Goal: Task Accomplishment & Management: Complete application form

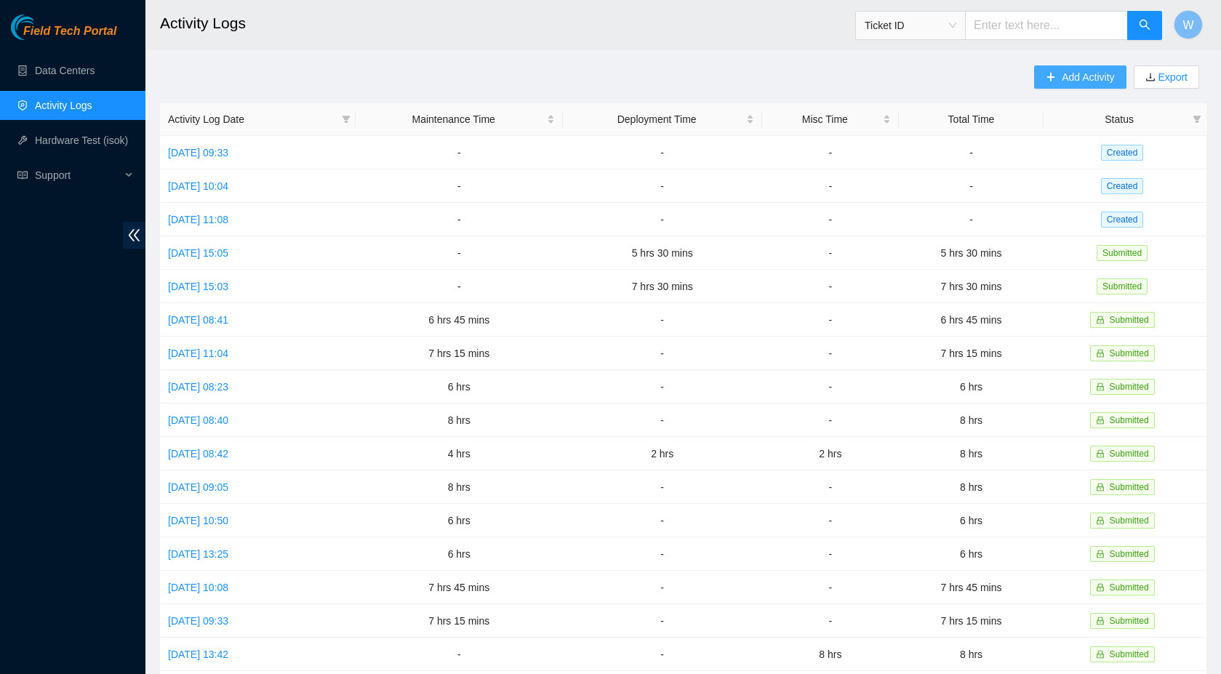
click at [1054, 75] on button "Add Activity" at bounding box center [1080, 76] width 92 height 23
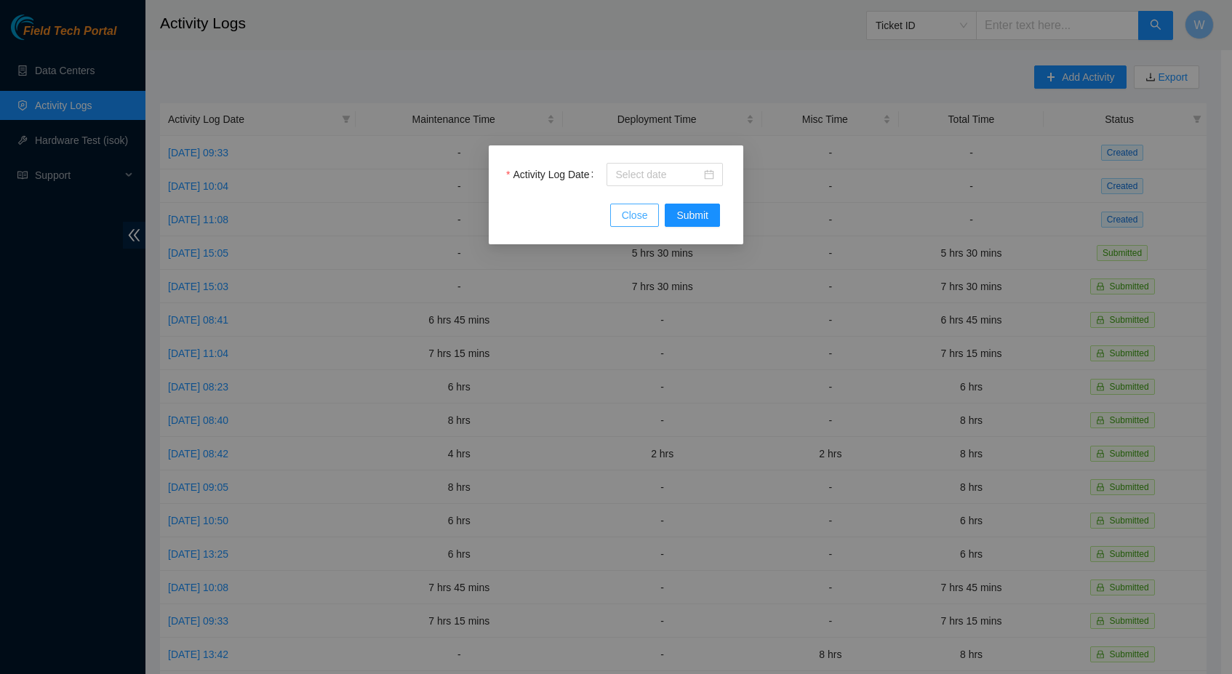
click at [627, 211] on span "Close" at bounding box center [635, 215] width 26 height 16
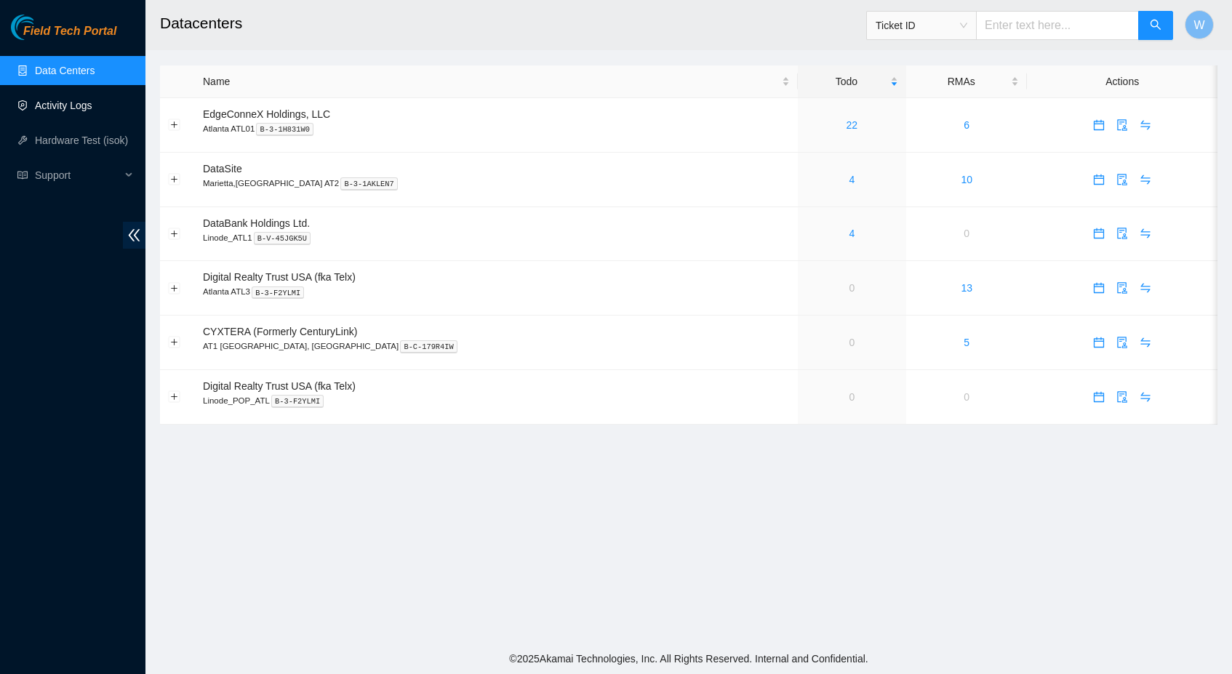
click at [72, 100] on link "Activity Logs" at bounding box center [63, 106] width 57 height 12
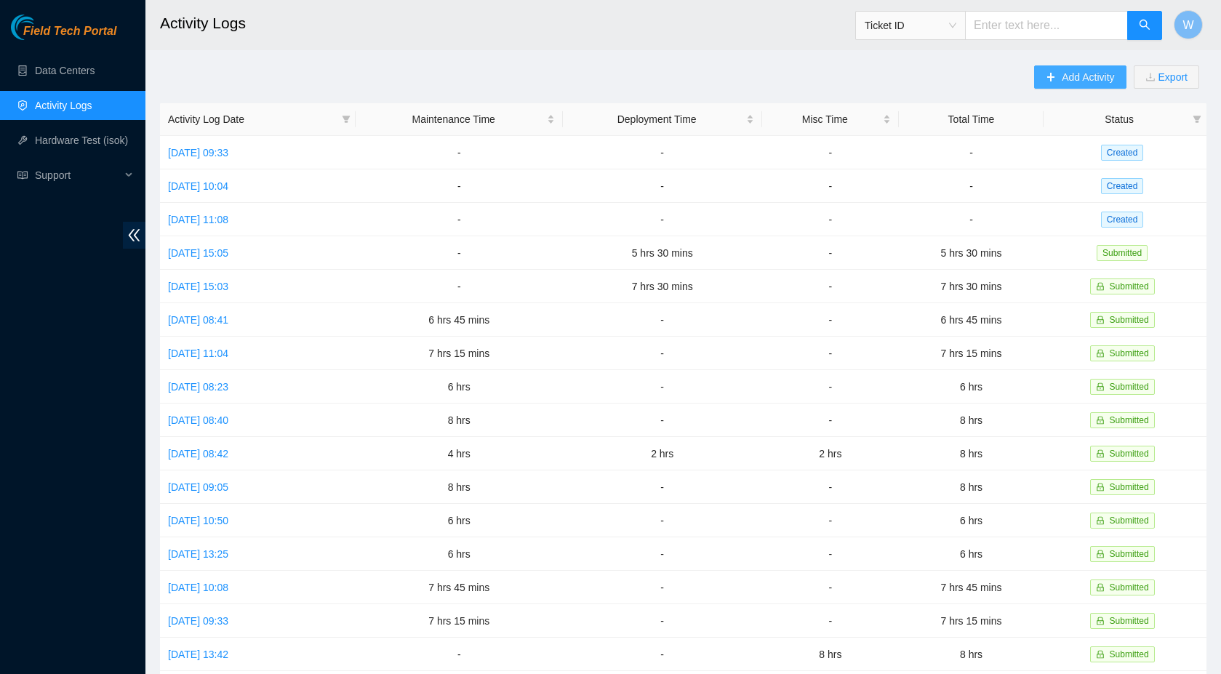
click at [1069, 81] on span "Add Activity" at bounding box center [1088, 77] width 52 height 16
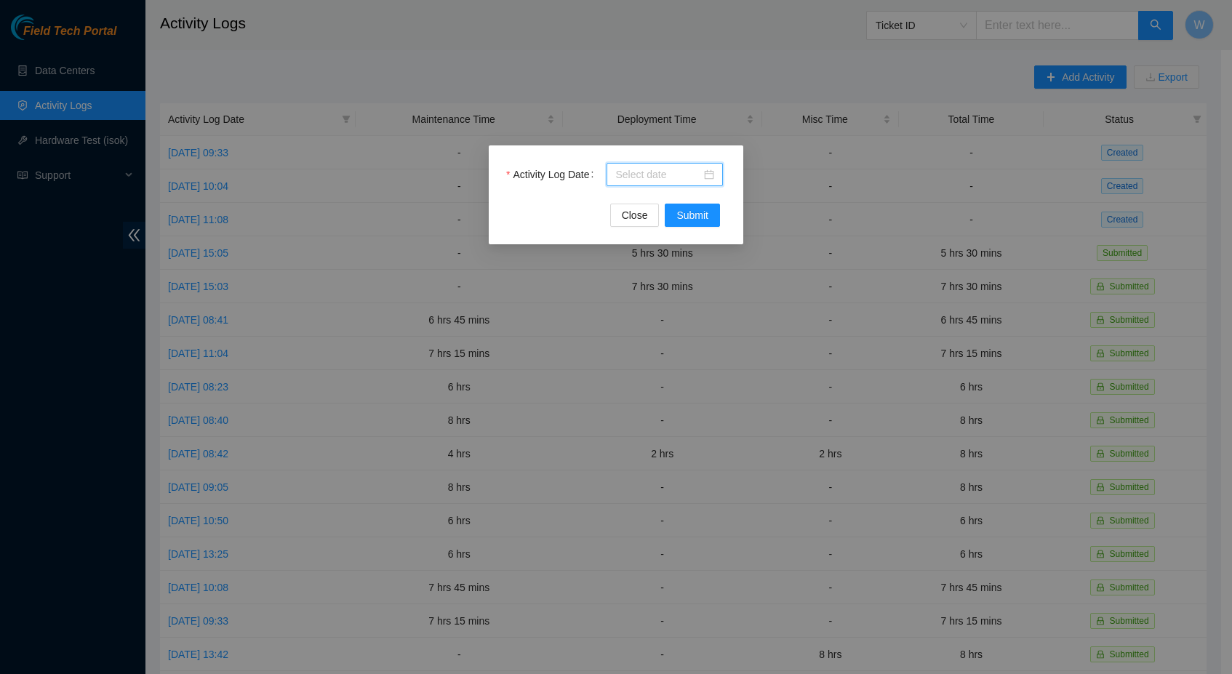
click at [659, 175] on input "Activity Log Date" at bounding box center [658, 175] width 86 height 16
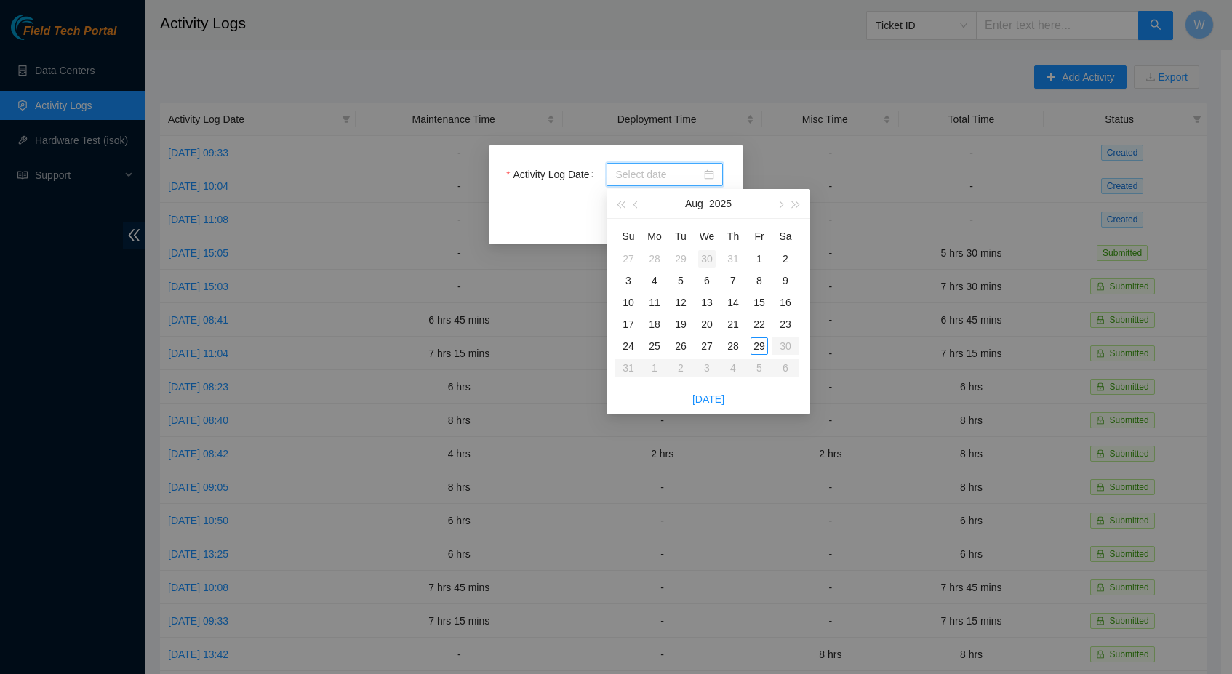
type input "2025-07-30"
type input "2025-08-06"
type input "2025-08-13"
type input "2025-08-12"
type input "2025-08-19"
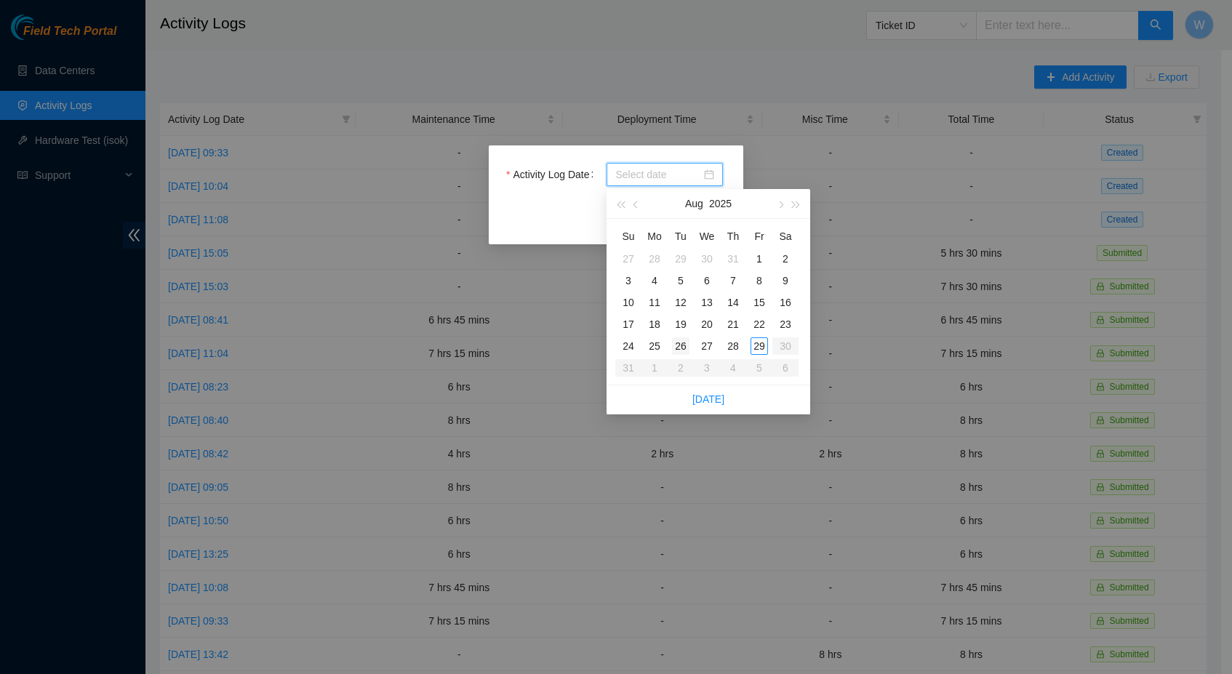
type input "2025-08-26"
type input "2025-08-25"
click at [659, 345] on div "25" at bounding box center [654, 345] width 17 height 17
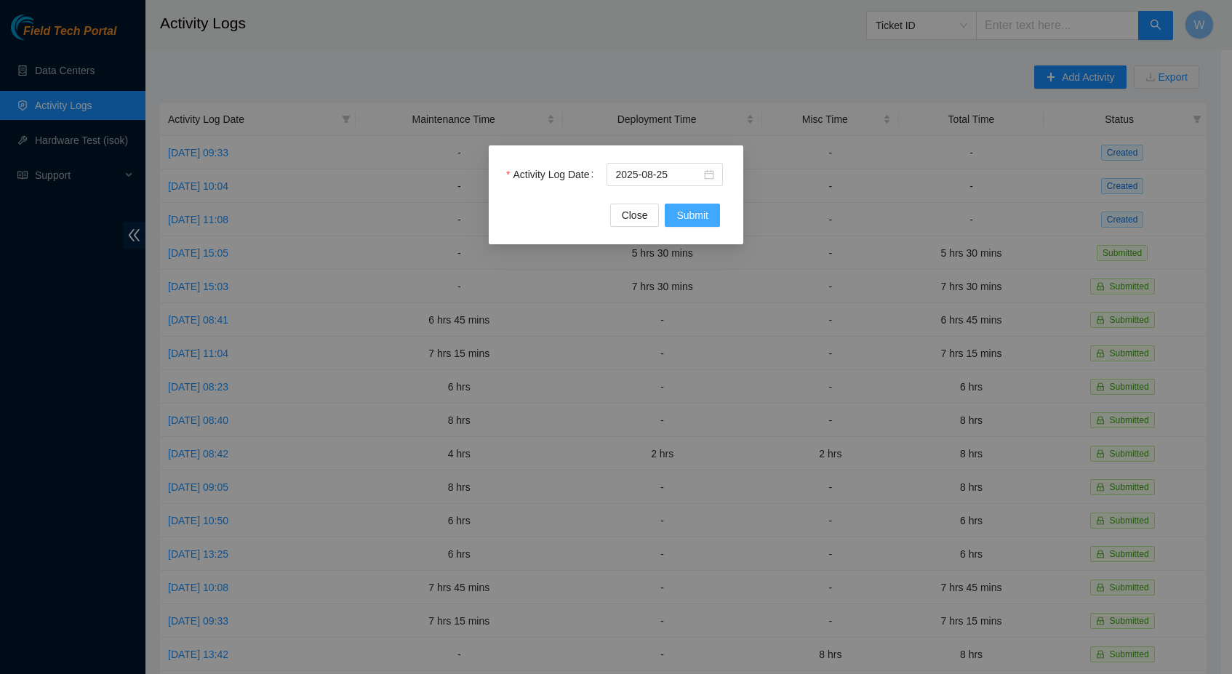
click at [698, 212] on span "Submit" at bounding box center [692, 215] width 32 height 16
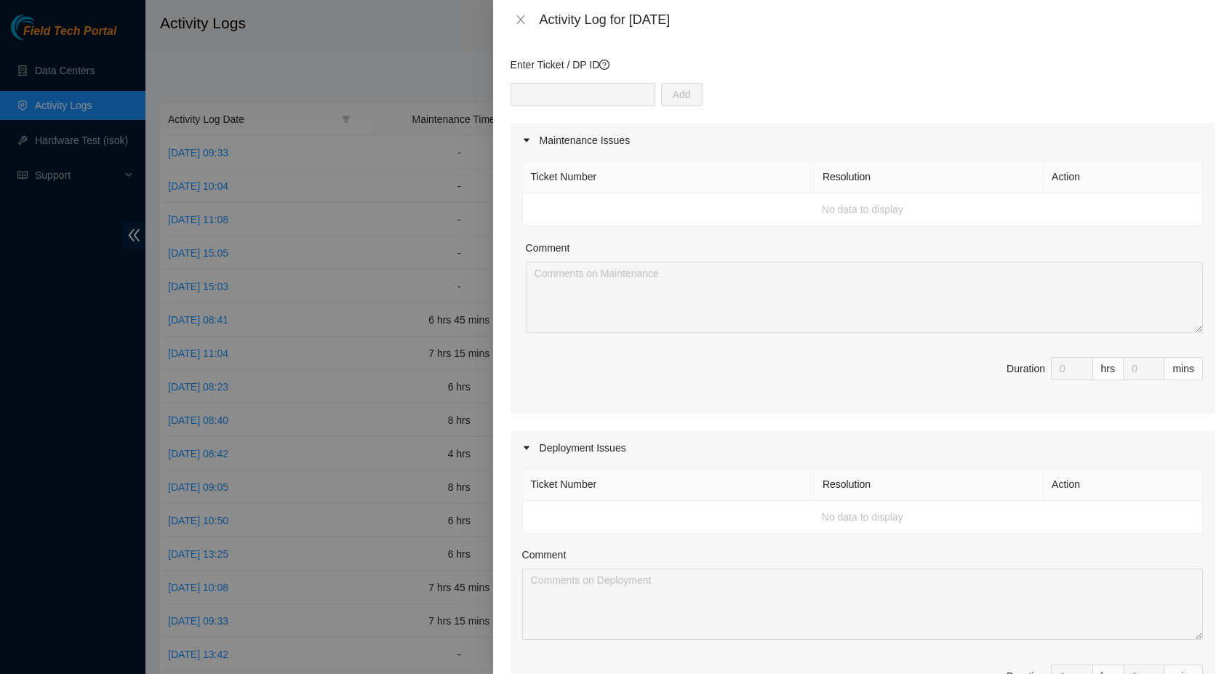
scroll to position [273, 0]
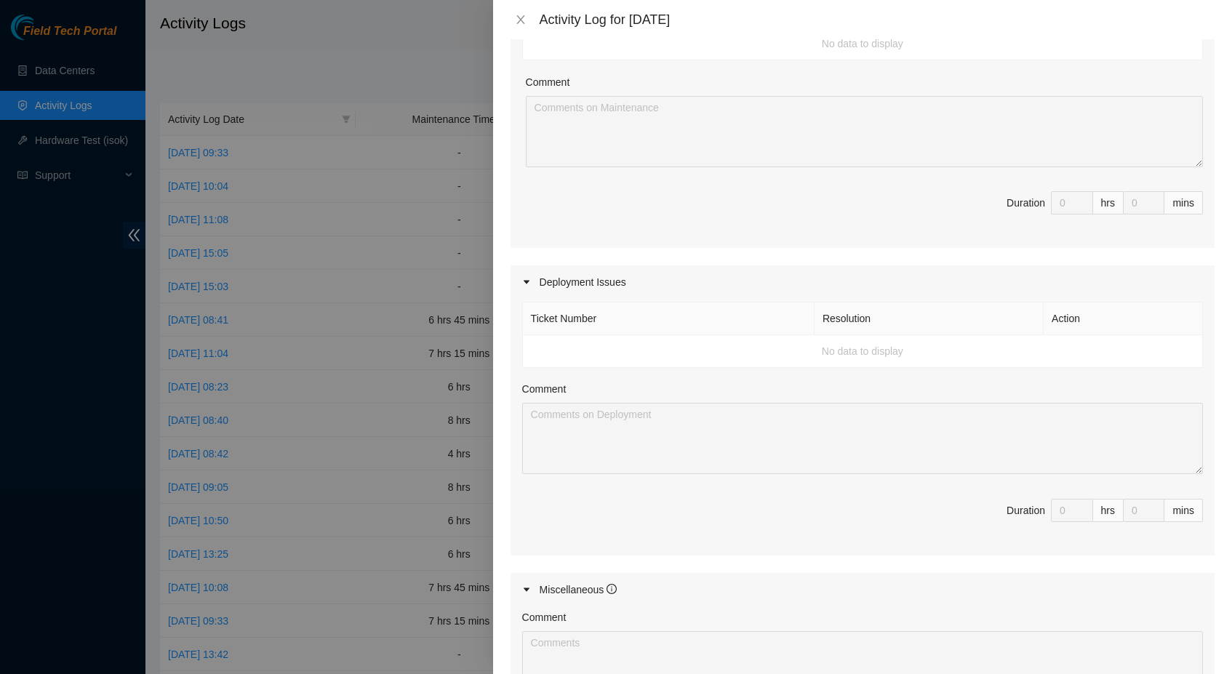
click at [526, 284] on icon "caret-right" at bounding box center [526, 282] width 9 height 9
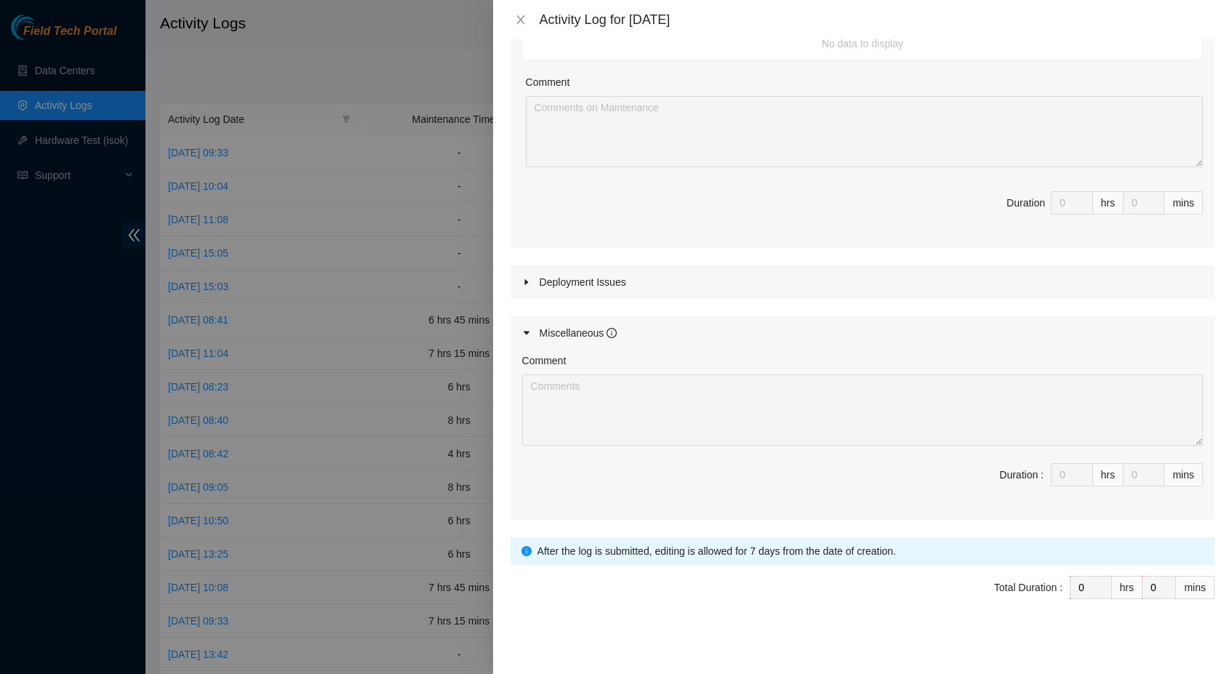
click at [526, 284] on icon "caret-right" at bounding box center [526, 282] width 9 height 9
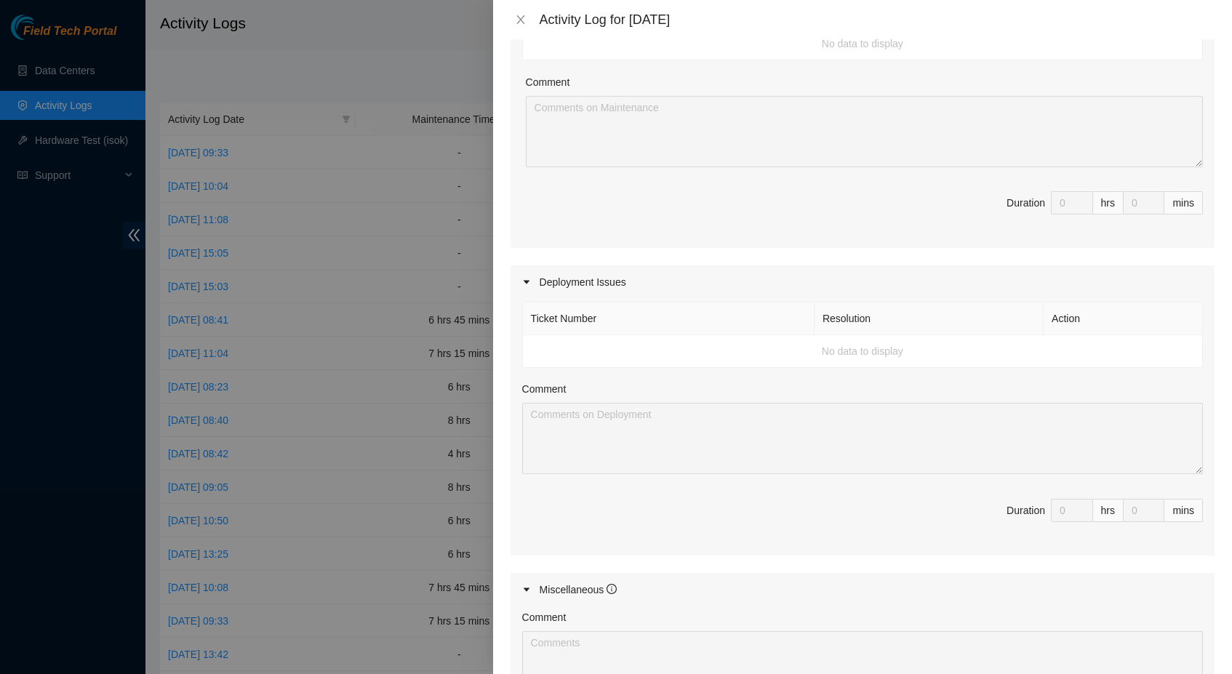
click at [919, 356] on td "No data to display" at bounding box center [863, 351] width 680 height 33
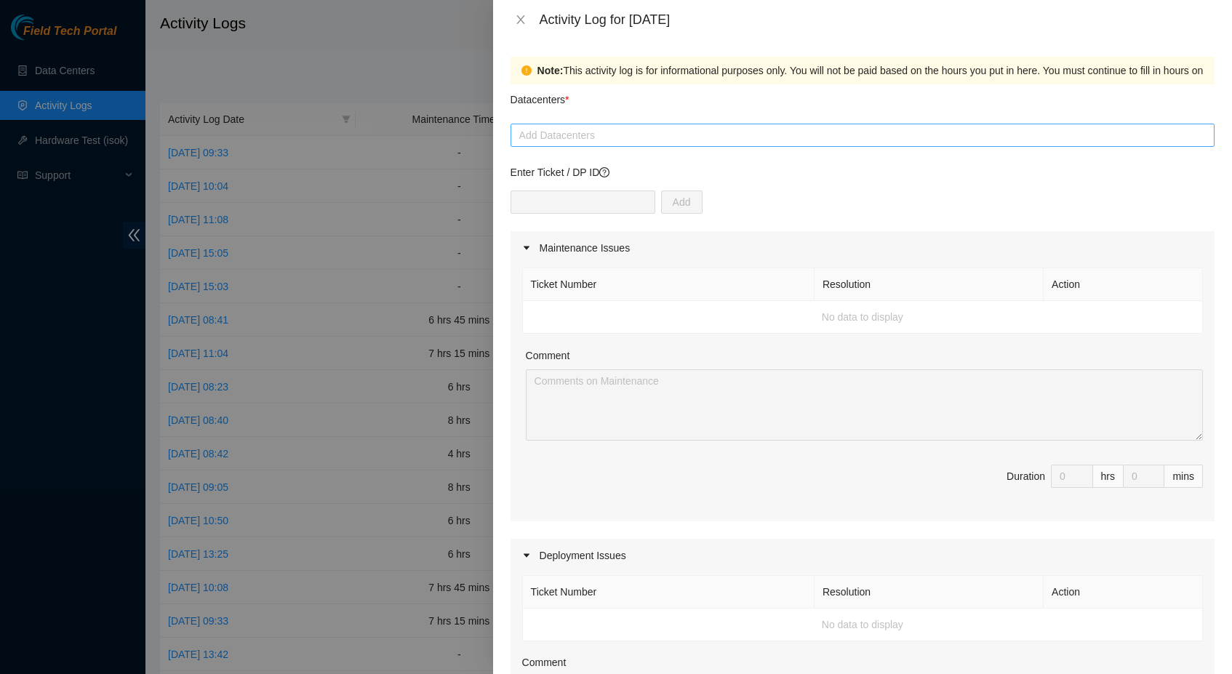
click at [613, 129] on div at bounding box center [862, 135] width 697 height 17
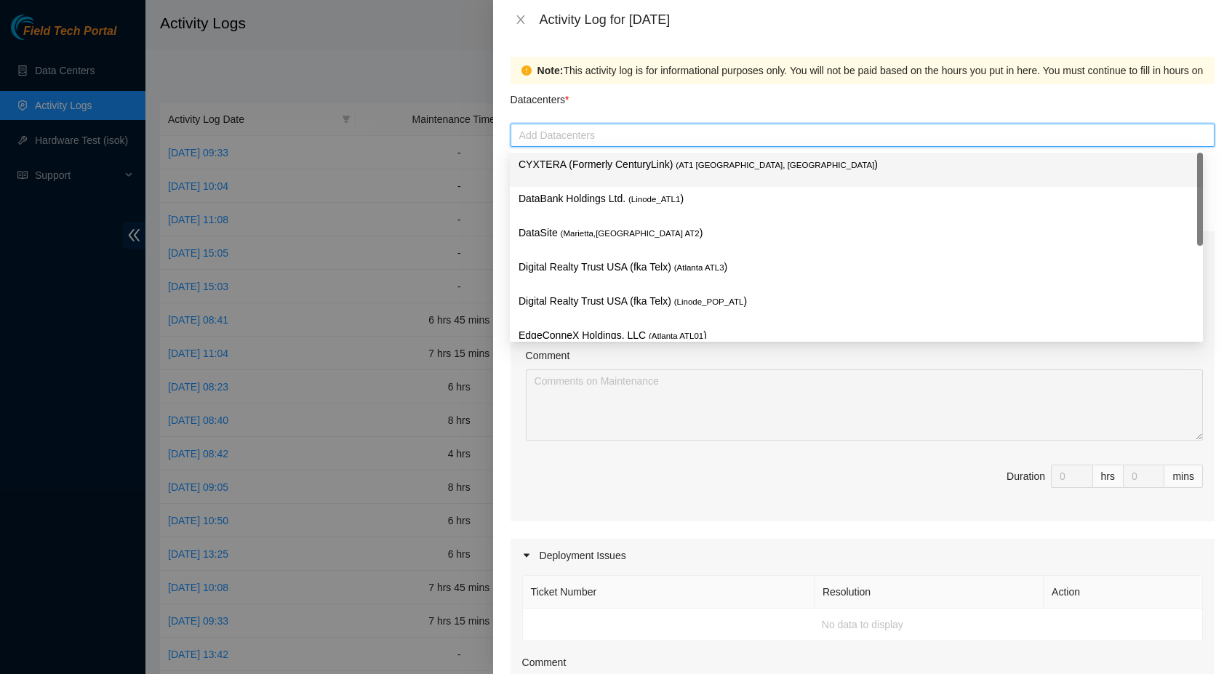
click at [608, 163] on p "CYXTERA (Formerly CenturyLink) ( AT1 Atlanta, GA )" at bounding box center [855, 164] width 675 height 17
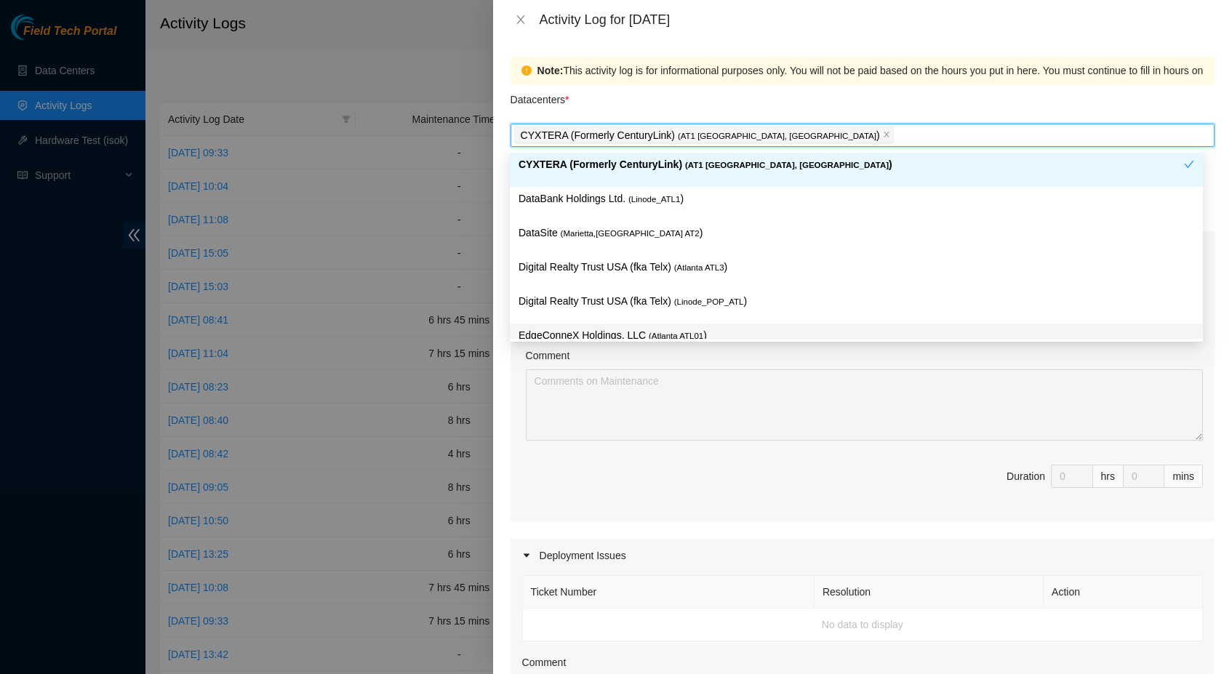
click at [1027, 468] on div "Duration" at bounding box center [1025, 476] width 39 height 16
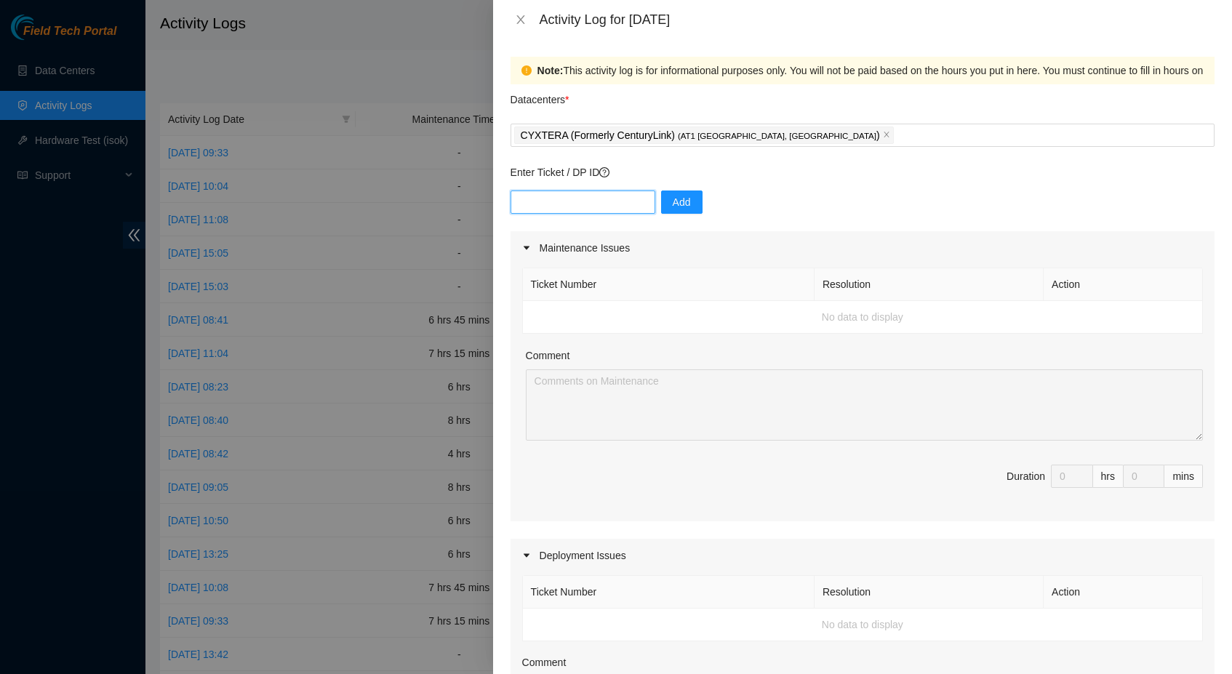
click at [546, 198] on input "text" at bounding box center [582, 202] width 145 height 23
type input "DP83833"
click at [678, 207] on span "Add" at bounding box center [682, 202] width 18 height 16
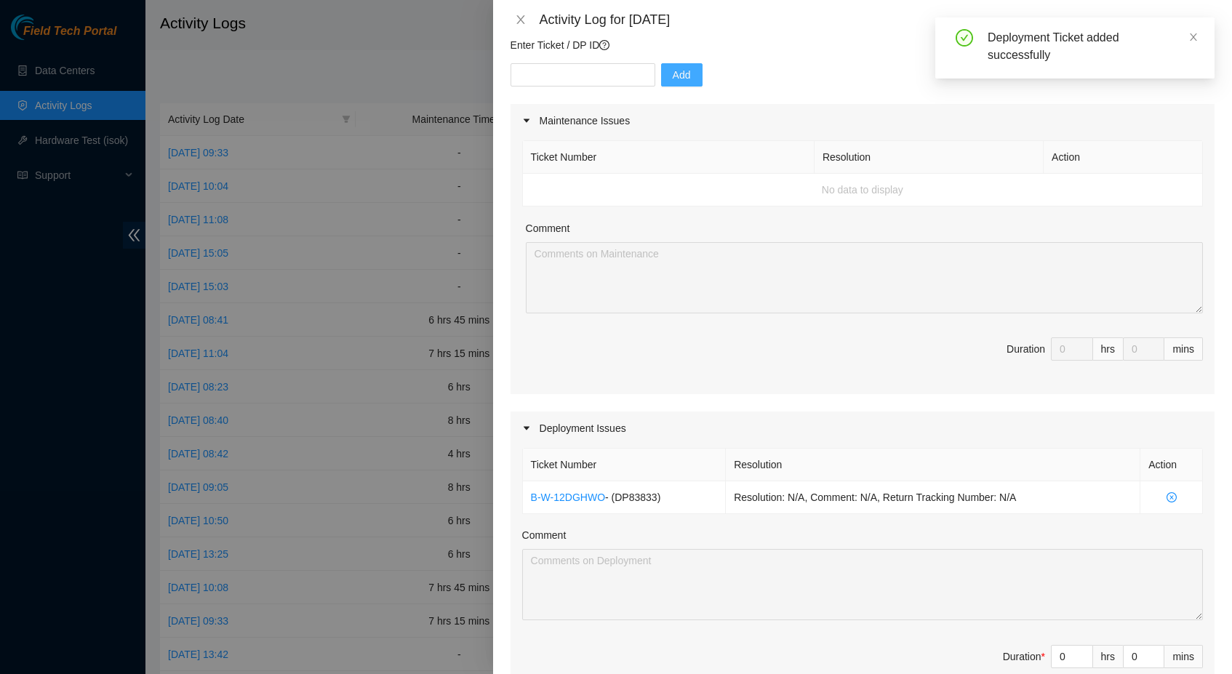
scroll to position [236, 0]
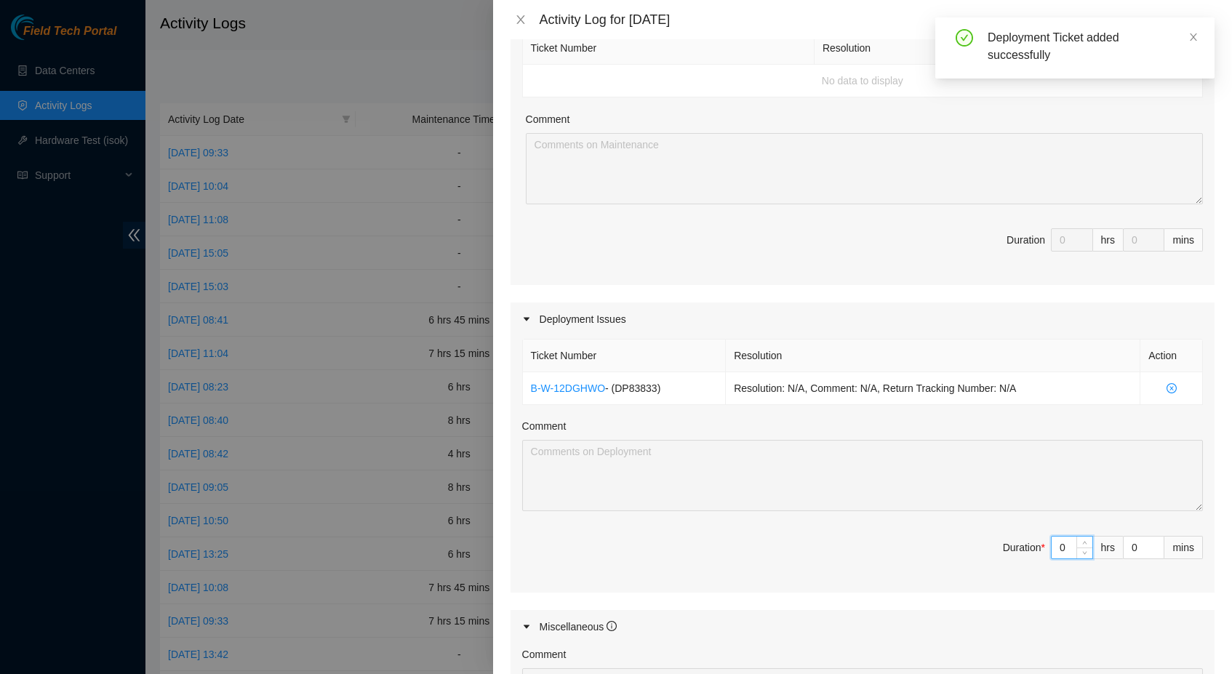
click at [1058, 545] on input "0" at bounding box center [1071, 548] width 41 height 22
type input "8"
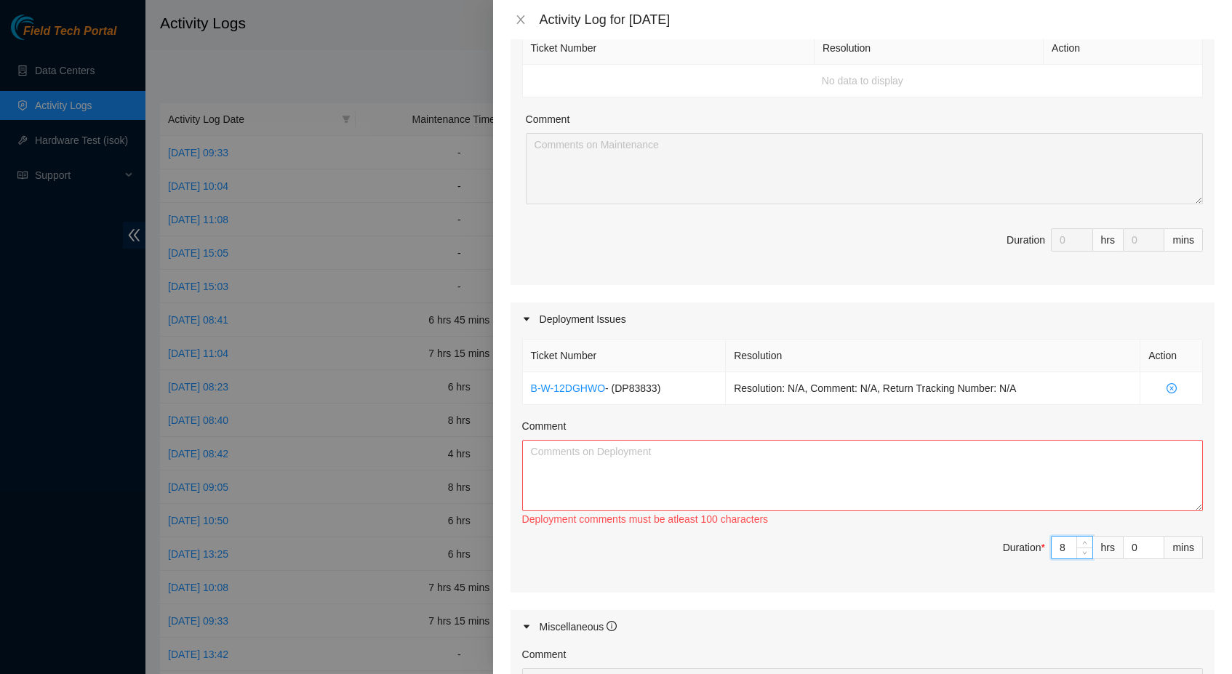
type input "8"
click at [848, 463] on textarea "Comment" at bounding box center [862, 475] width 681 height 71
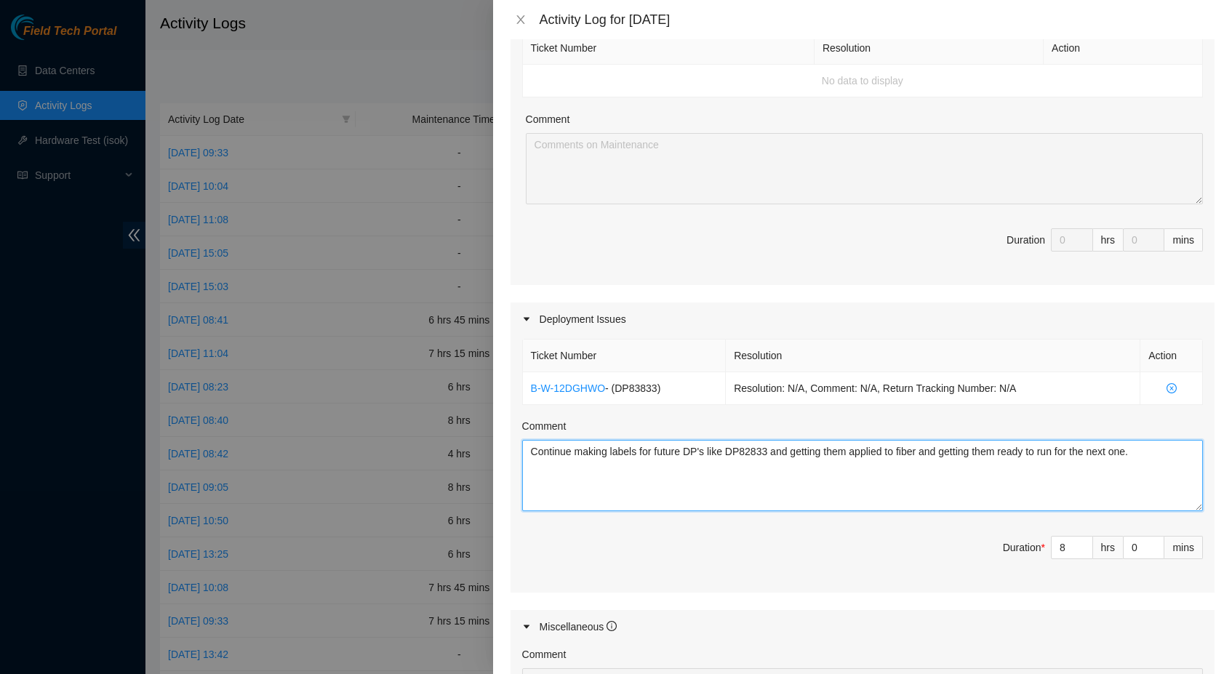
type textarea "Continue making labels for future DP's like DP82833 and getting them applied to…"
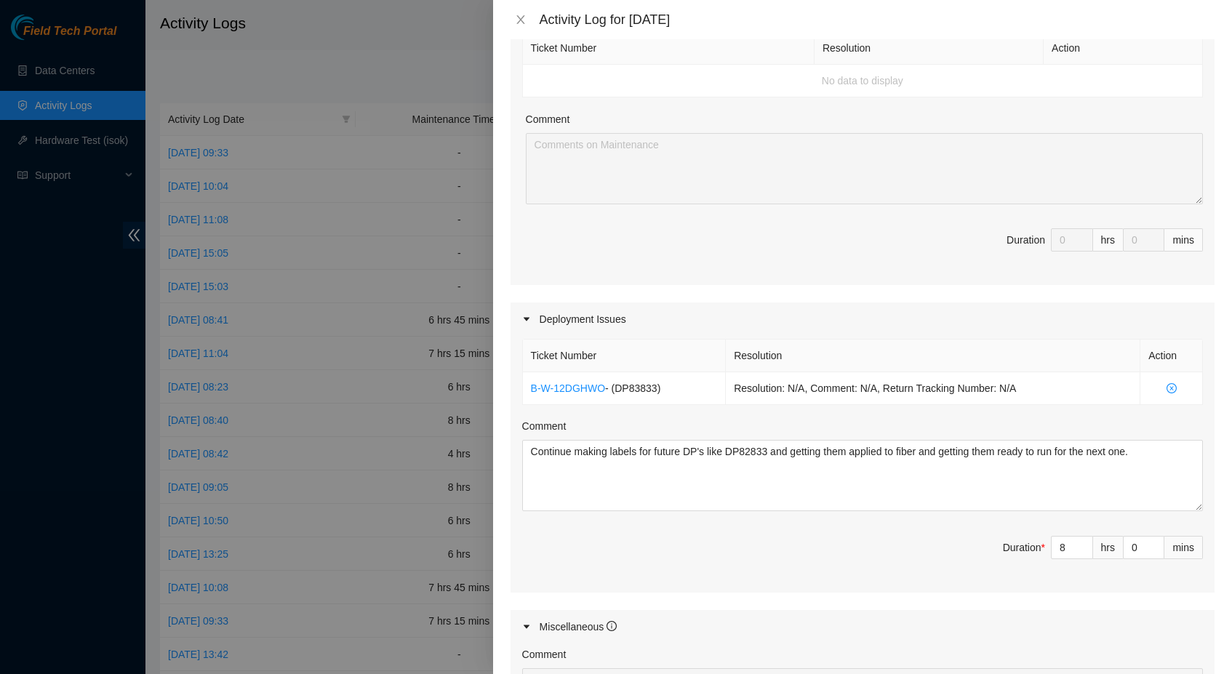
click at [798, 580] on div "Ticket Number Resolution Action B-W-12DGHWO - ( DP83833 ) Resolution: N/A, Comm…" at bounding box center [862, 464] width 704 height 257
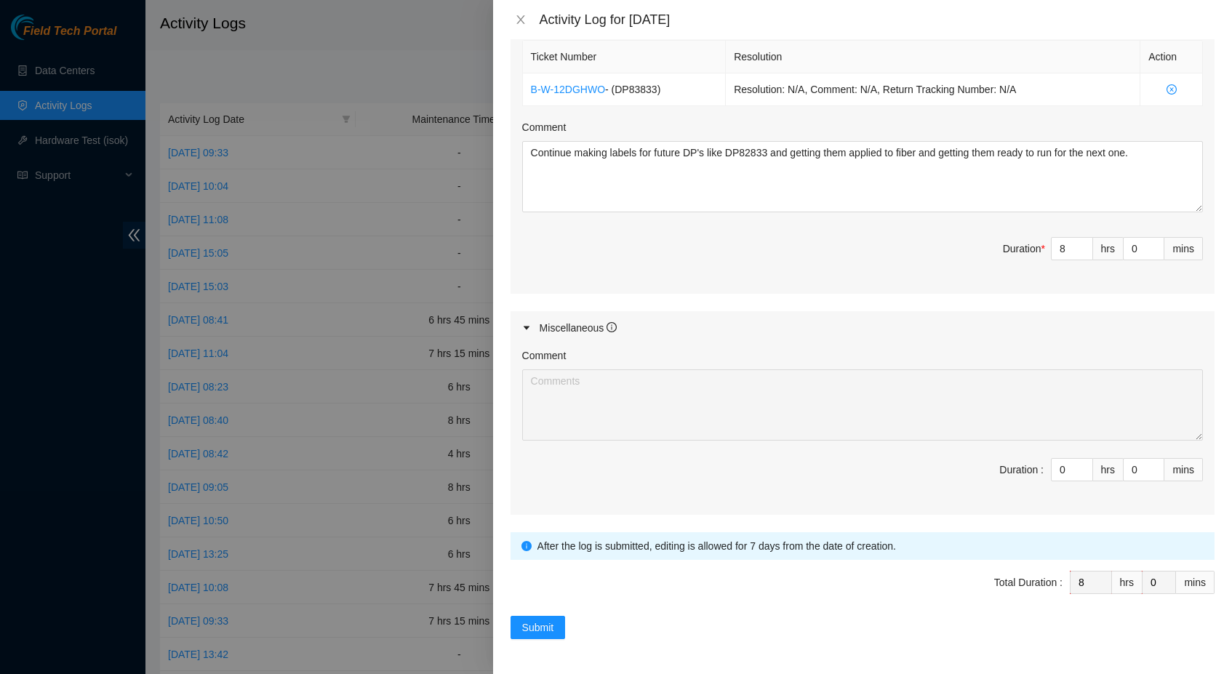
scroll to position [534, 0]
click at [553, 629] on span "Submit" at bounding box center [538, 628] width 32 height 16
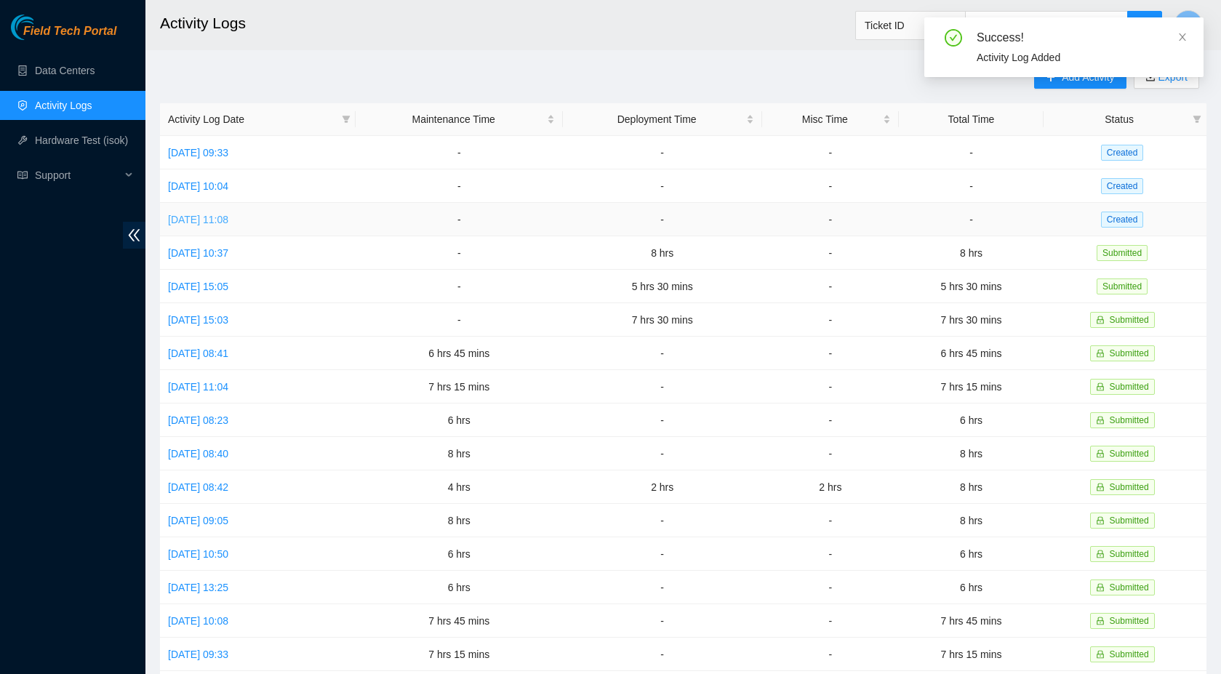
click at [228, 225] on link "[DATE] 11:08" at bounding box center [198, 220] width 60 height 12
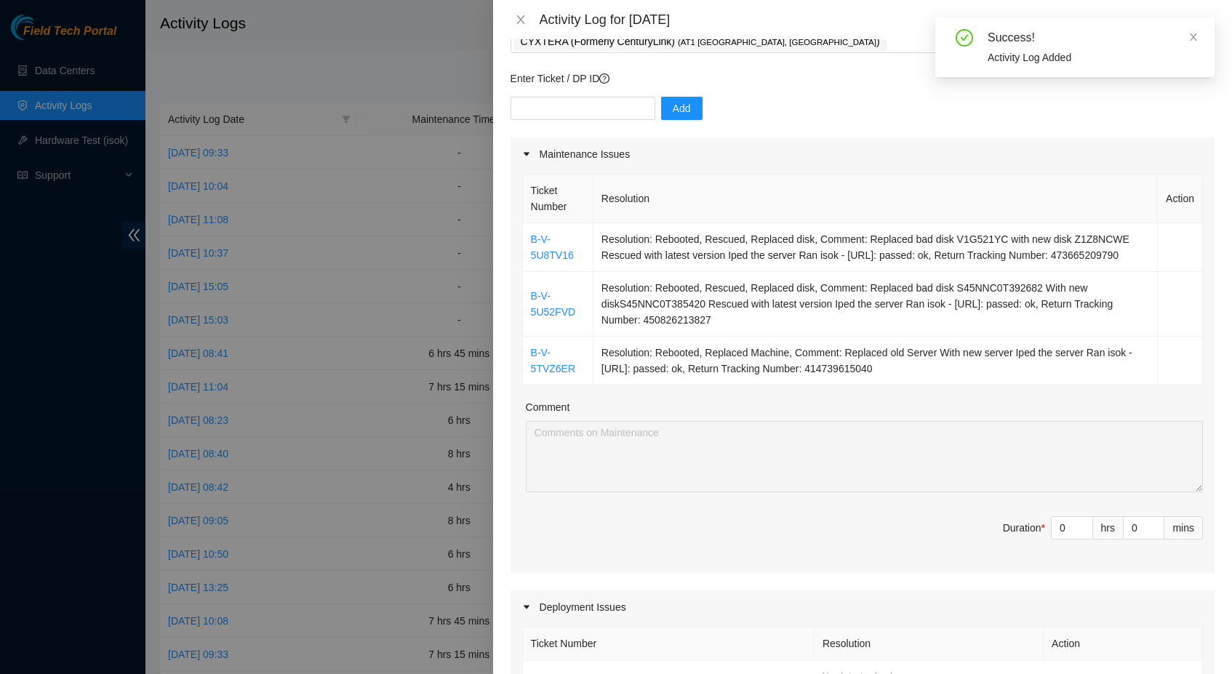
scroll to position [213, 0]
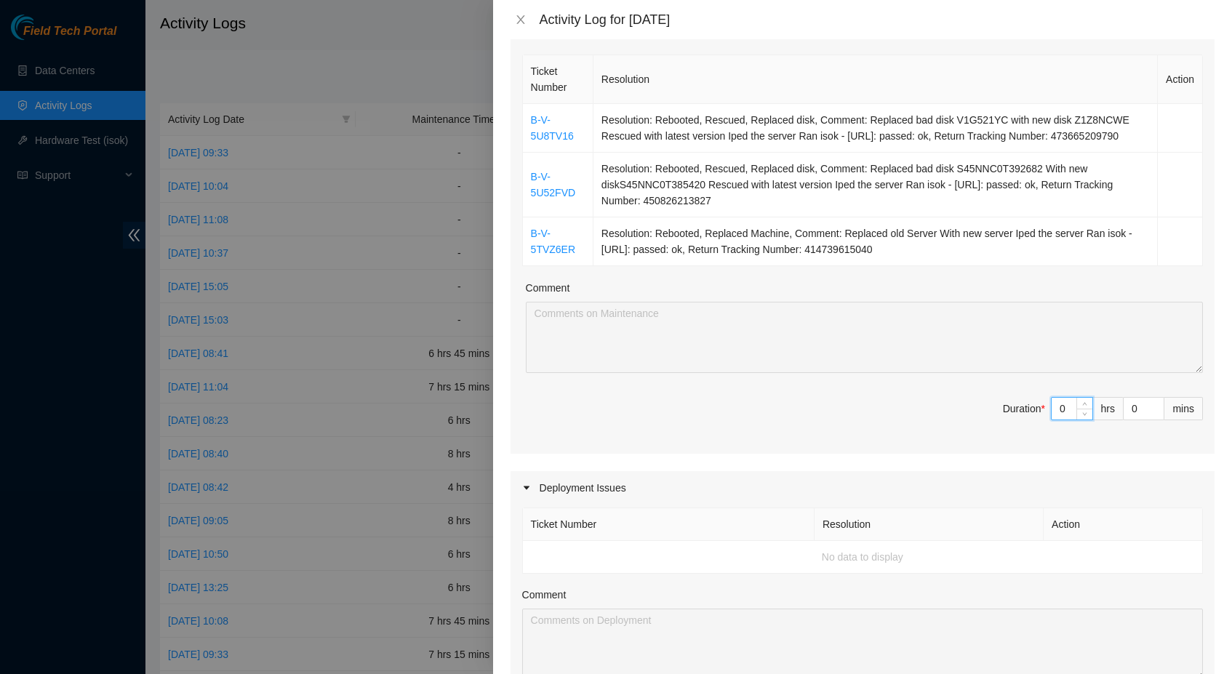
click at [1060, 420] on input "0" at bounding box center [1071, 409] width 41 height 22
type input "08"
type input "8"
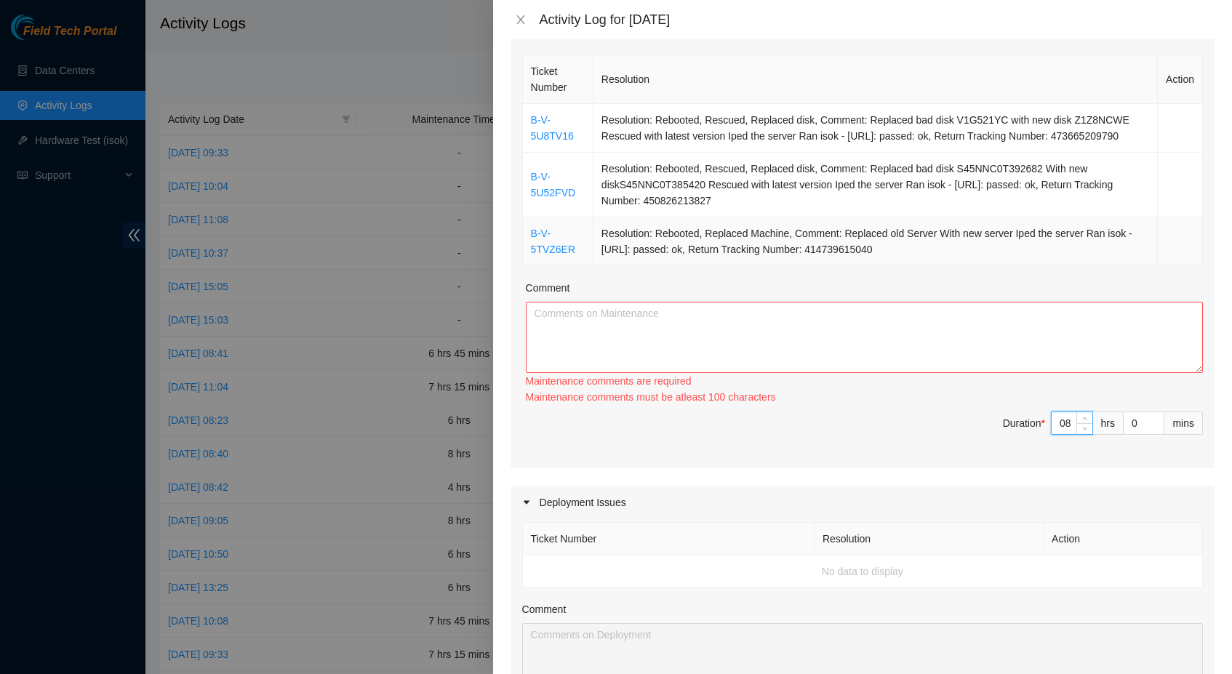
type input "8"
drag, startPoint x: 946, startPoint y: 263, endPoint x: 524, endPoint y: 127, distance: 443.1
click at [524, 127] on tbody "B-V-5U8TV16 Resolution: Rebooted, Rescued, Replaced disk, Comment: Replaced bad…" at bounding box center [863, 185] width 680 height 162
copy tbody "B-V-5U8TV16 Resolution: Rebooted, Rescued, Replaced disk, Comment: Replaced bad…"
click at [628, 340] on textarea "Comment" at bounding box center [864, 337] width 677 height 71
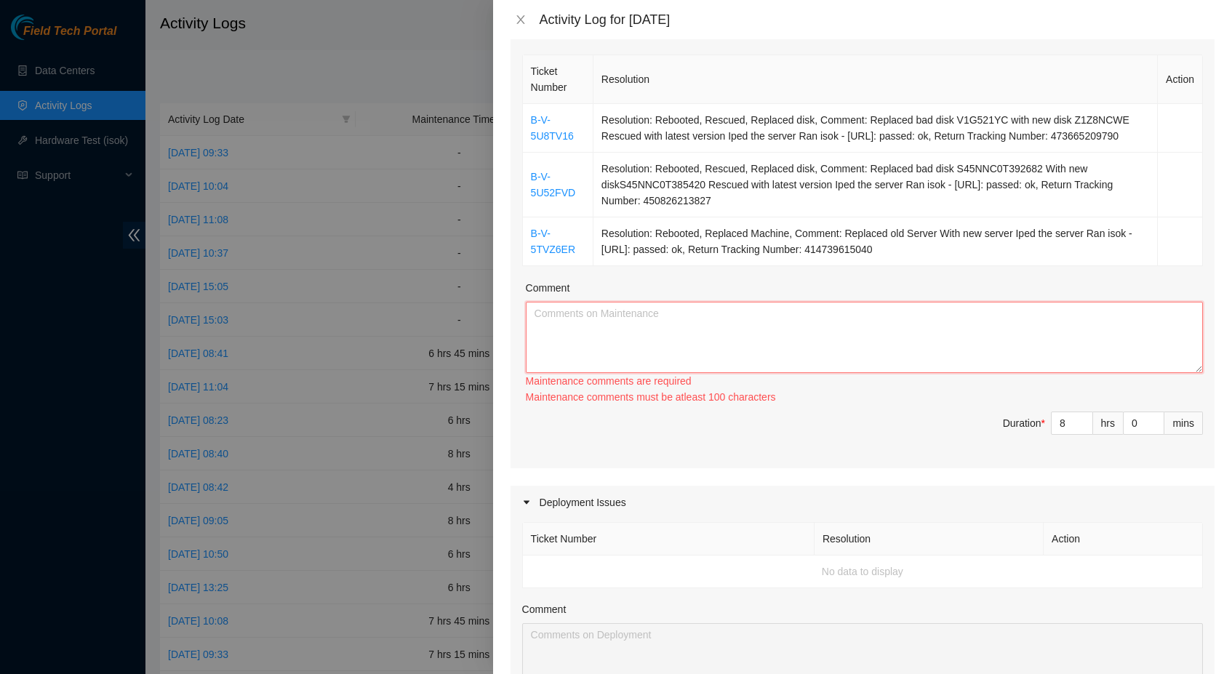
paste textarea "B-V-5U8TV16 Resolution: Rebooted, Rescued, Replaced disk, Comment: Replaced bad…"
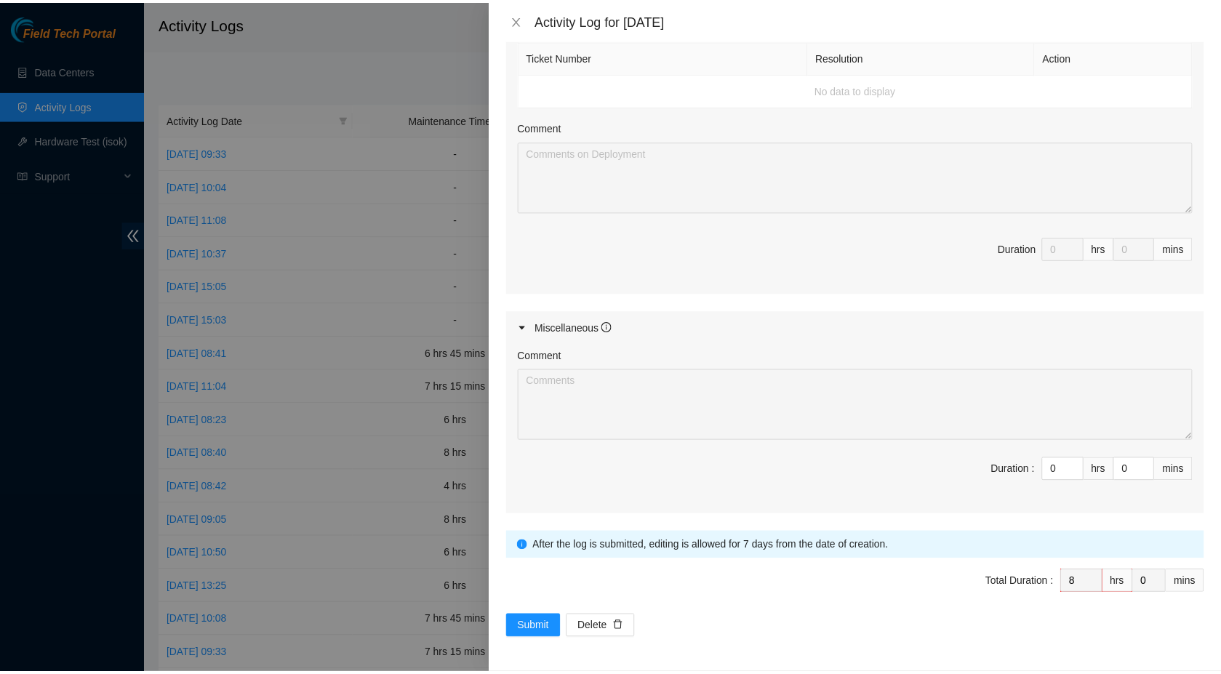
scroll to position [696, 0]
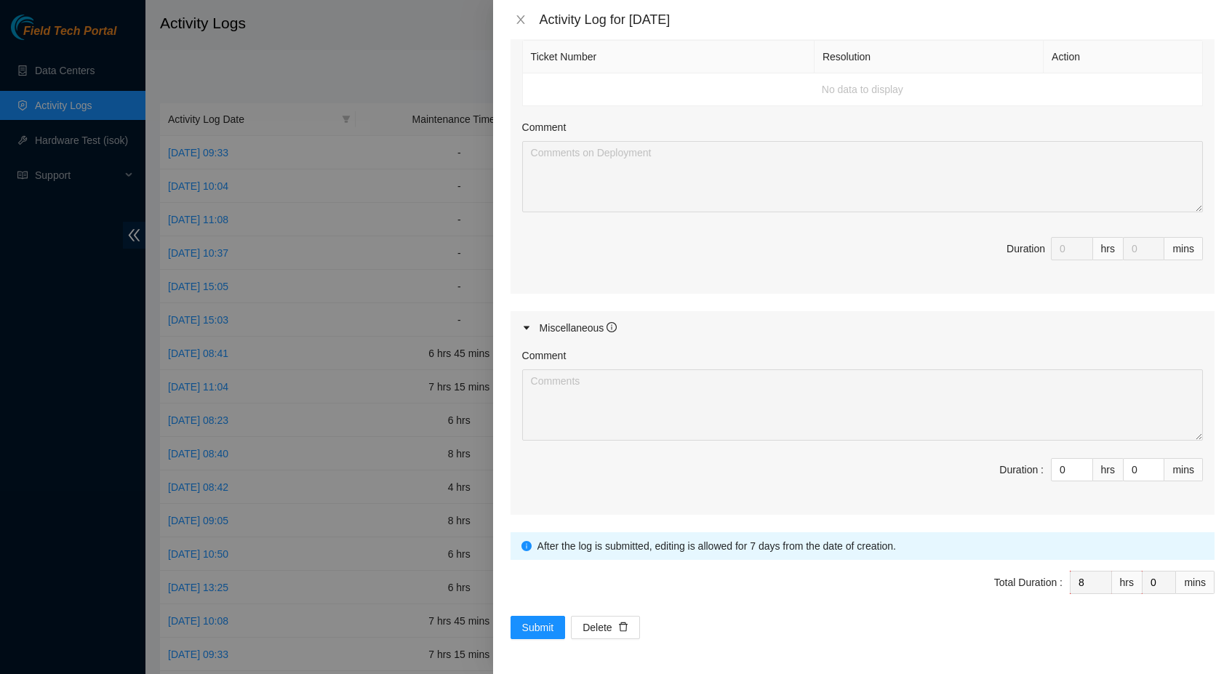
type textarea "B-V-5U8TV16 Resolution: Rebooted, Rescued, Replaced disk, Comment: Replaced bad…"
click at [569, 624] on div "Submit Delete" at bounding box center [862, 627] width 704 height 23
click at [545, 632] on span "Submit" at bounding box center [538, 628] width 32 height 16
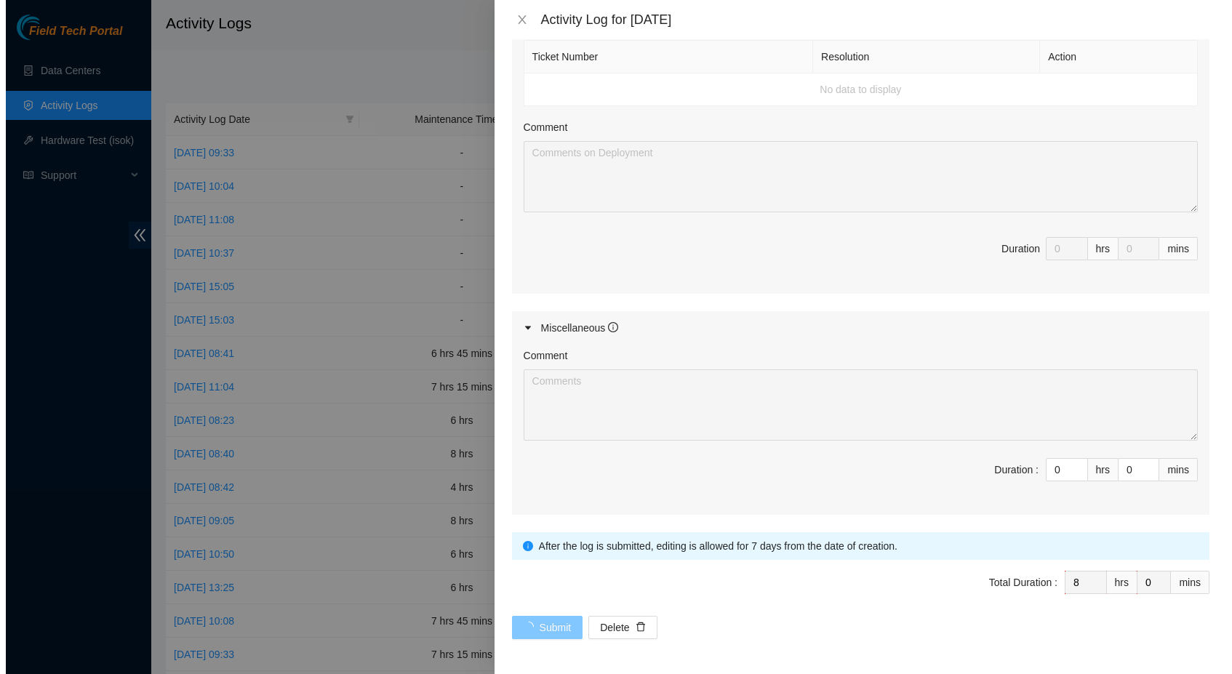
scroll to position [0, 0]
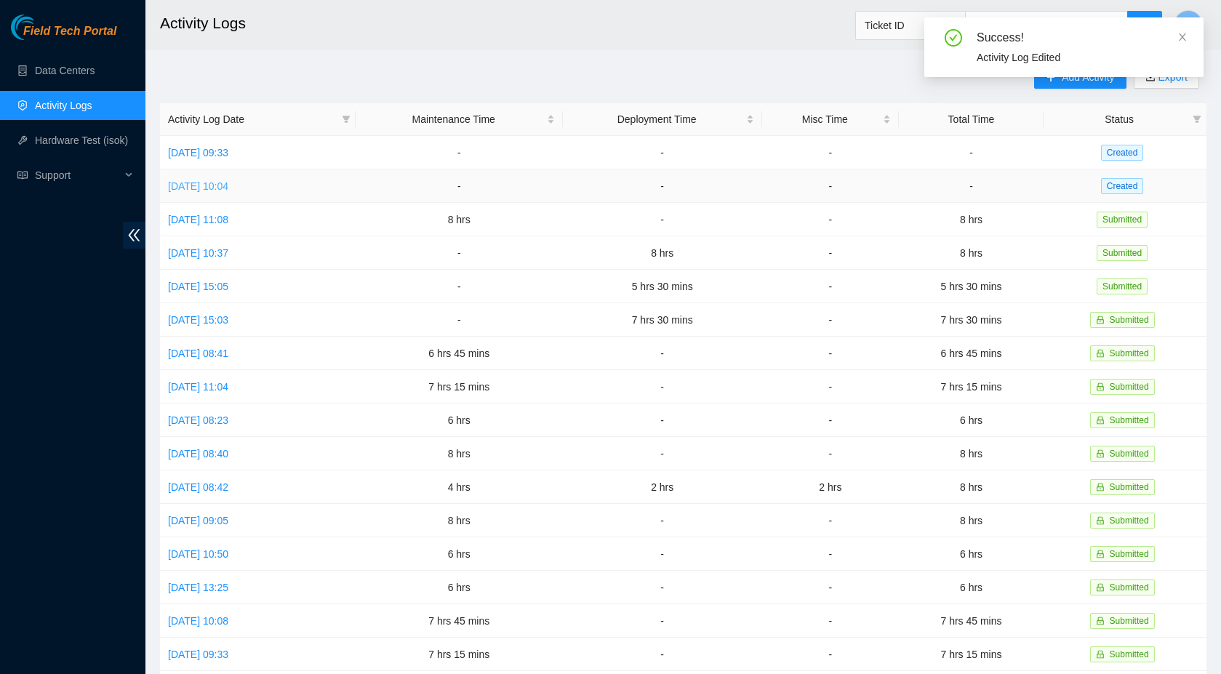
click at [228, 188] on link "[DATE] 10:04" at bounding box center [198, 186] width 60 height 12
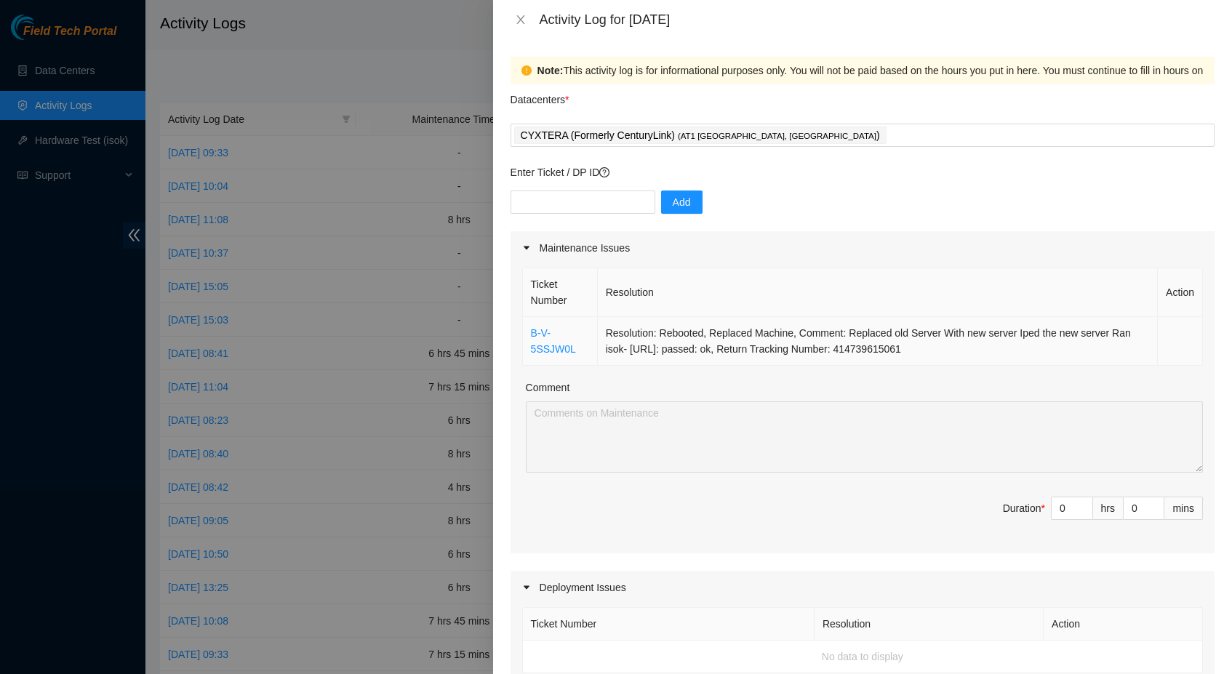
drag, startPoint x: 955, startPoint y: 348, endPoint x: 566, endPoint y: 322, distance: 389.1
click at [566, 322] on tr "B-V-5SSJW0L Resolution: Rebooted, Replaced Machine, Comment: Replaced old Serve…" at bounding box center [863, 341] width 680 height 49
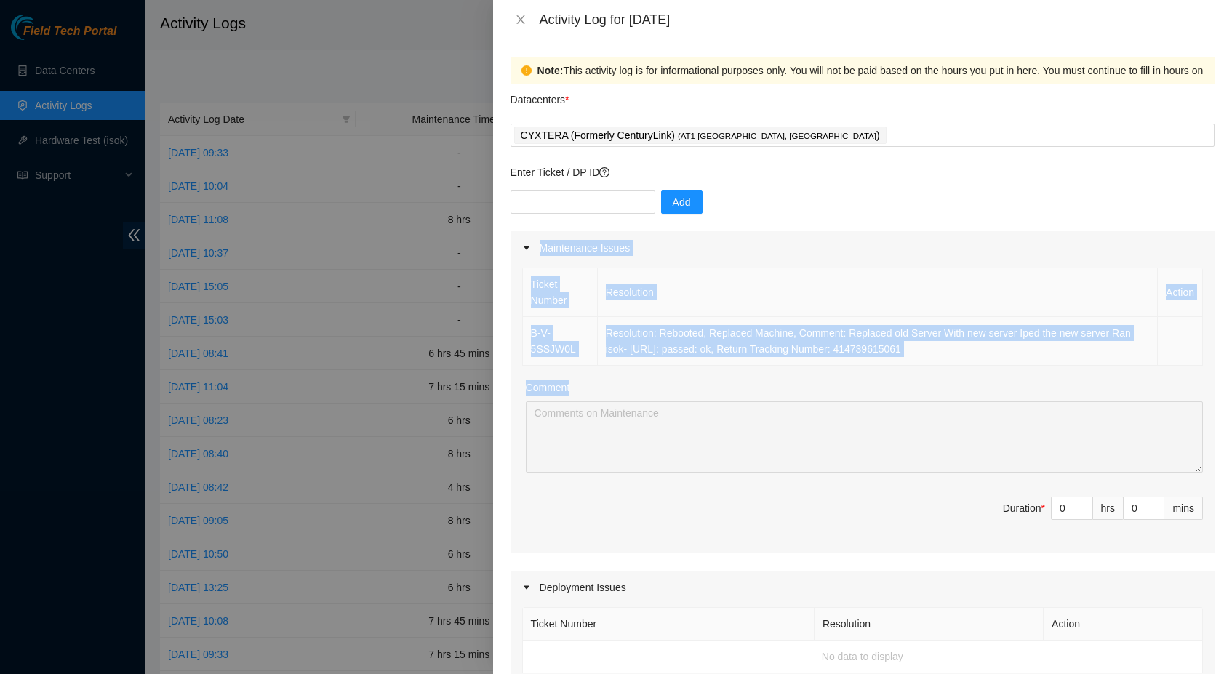
drag, startPoint x: 783, startPoint y: 214, endPoint x: 939, endPoint y: 400, distance: 242.5
click at [935, 395] on form "Datacenters * CYXTERA (Formerly CenturyLink) ( AT1 Atlanta, GA ) Enter Ticket /…" at bounding box center [862, 645] width 704 height 1122
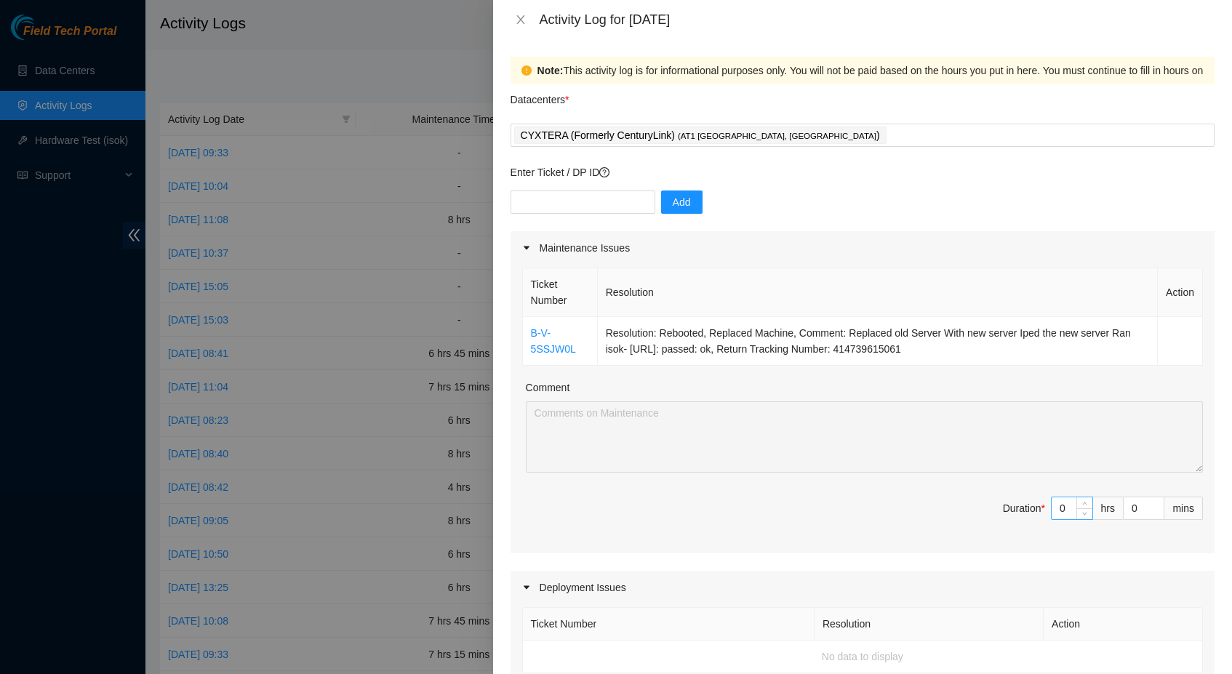
click at [1059, 508] on input "0" at bounding box center [1071, 508] width 41 height 22
type input "6"
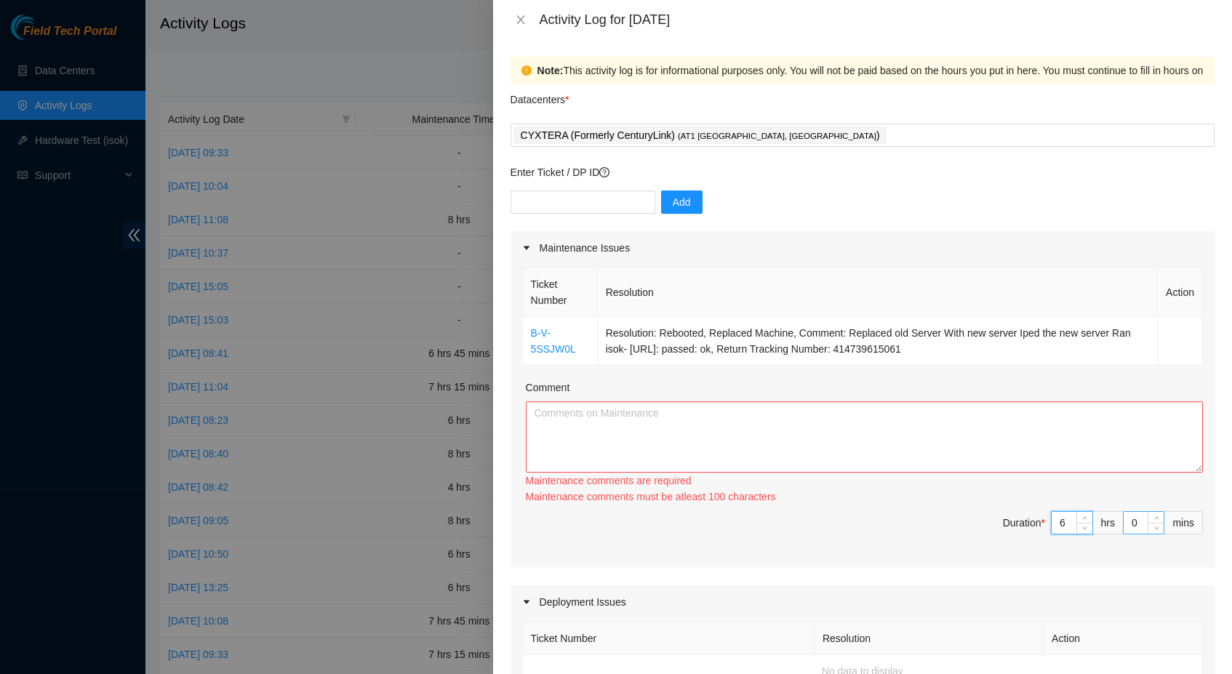
type input "6"
click at [1123, 523] on input "0" at bounding box center [1143, 523] width 40 height 22
type input "4"
type input "45"
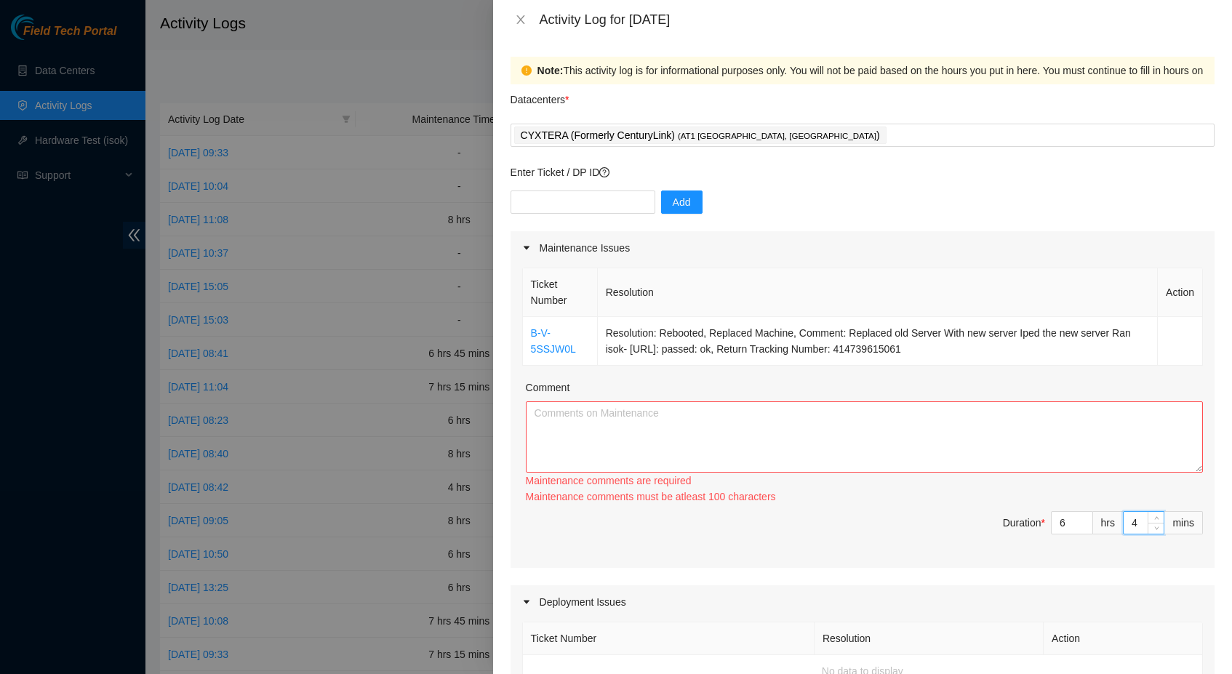
type input "45"
click at [870, 482] on div "Maintenance comments are required" at bounding box center [864, 481] width 677 height 16
drag, startPoint x: 961, startPoint y: 349, endPoint x: 526, endPoint y: 334, distance: 435.1
click at [526, 334] on tr "B-V-5SSJW0L Resolution: Rebooted, Replaced Machine, Comment: Replaced old Serve…" at bounding box center [863, 341] width 680 height 49
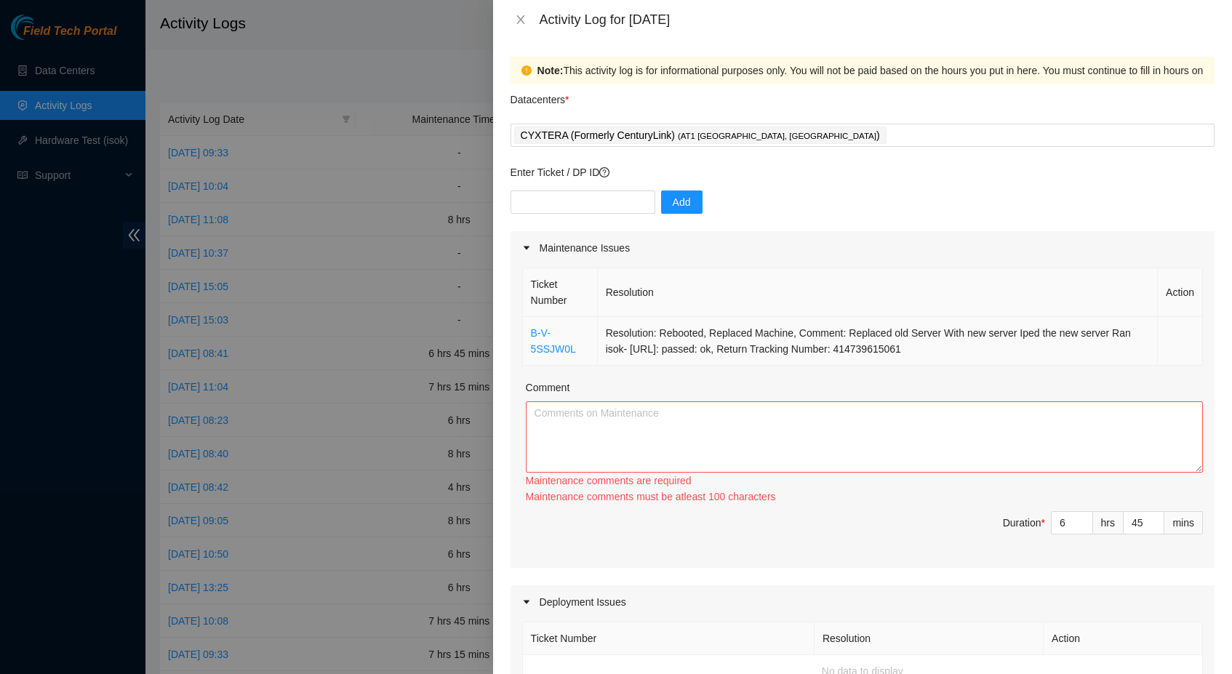
copy tr "B-V-5SSJW0L Resolution: Rebooted, Replaced Machine, Comment: Replaced old Serve…"
click at [554, 413] on textarea "Comment" at bounding box center [864, 436] width 677 height 71
paste textarea "B-V-5SSJW0L Resolution: Rebooted, Replaced Machine, Comment: Replaced old Serve…"
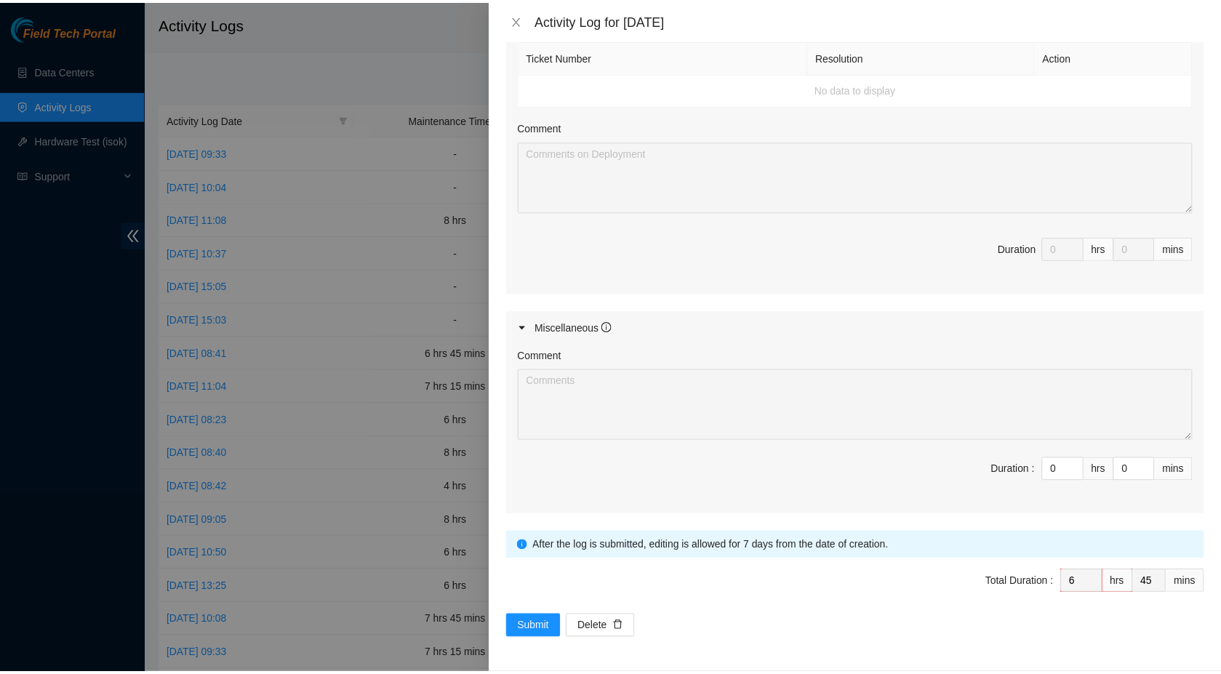
scroll to position [566, 0]
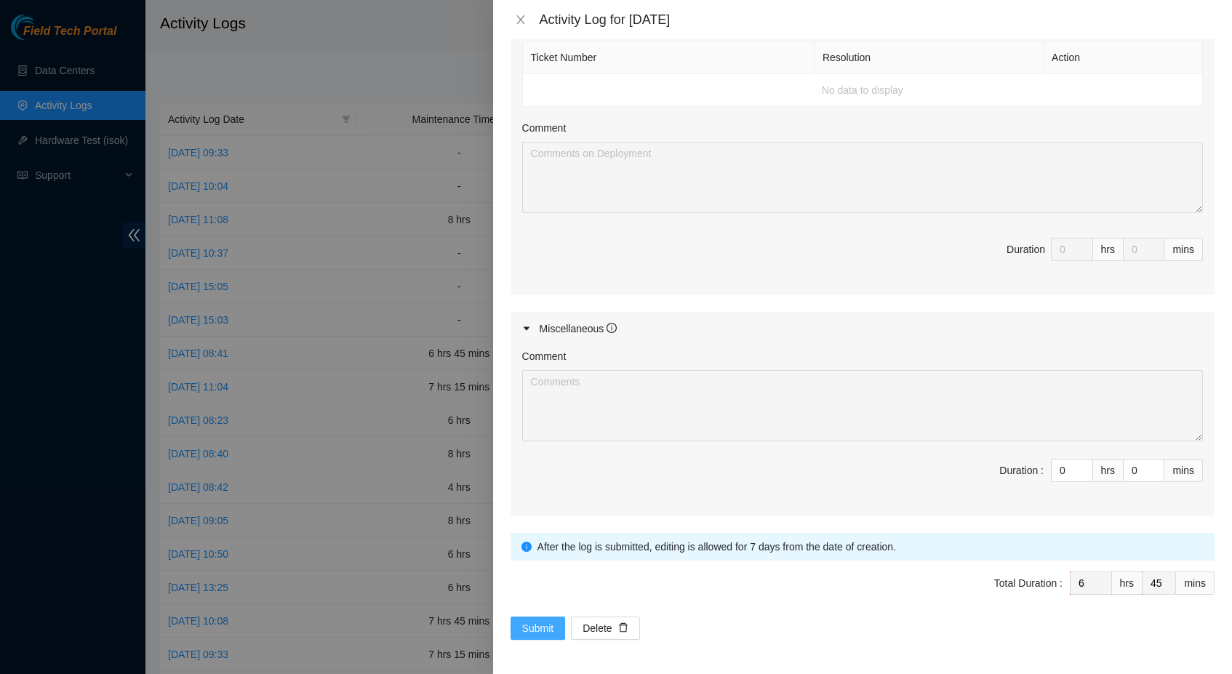
type textarea "B-V-5SSJW0L Resolution: Rebooted, Replaced Machine, Comment: Replaced old Serve…"
click at [540, 630] on span "Submit" at bounding box center [538, 628] width 32 height 16
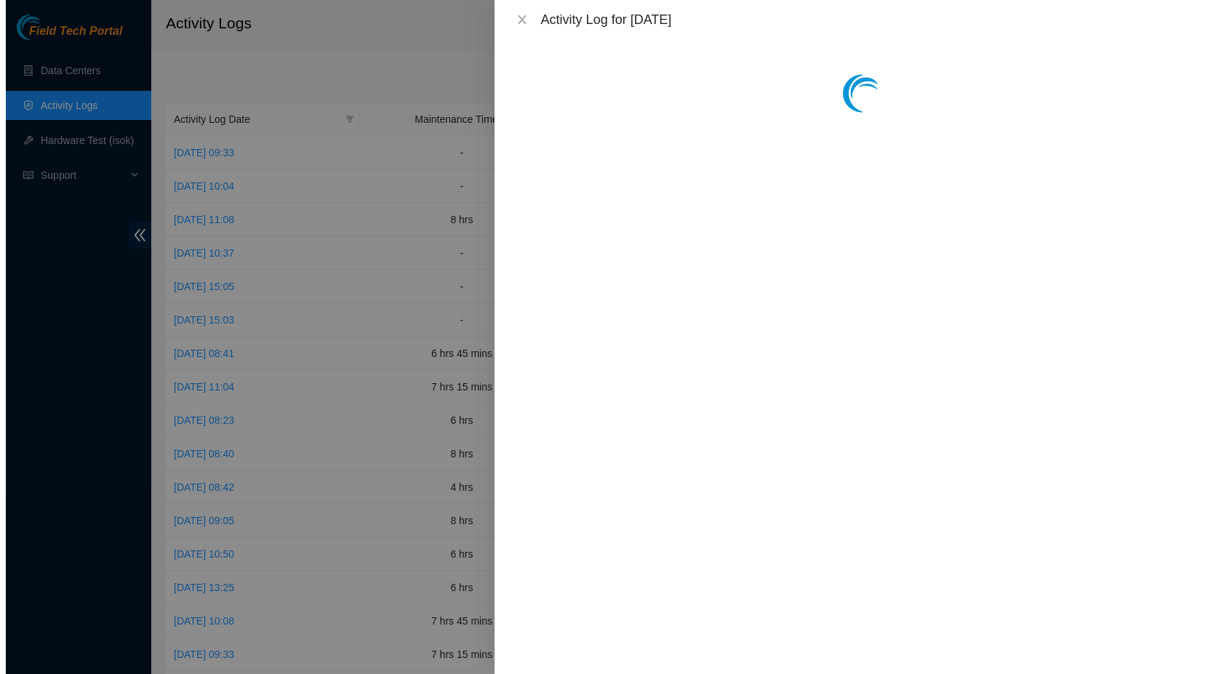
scroll to position [0, 0]
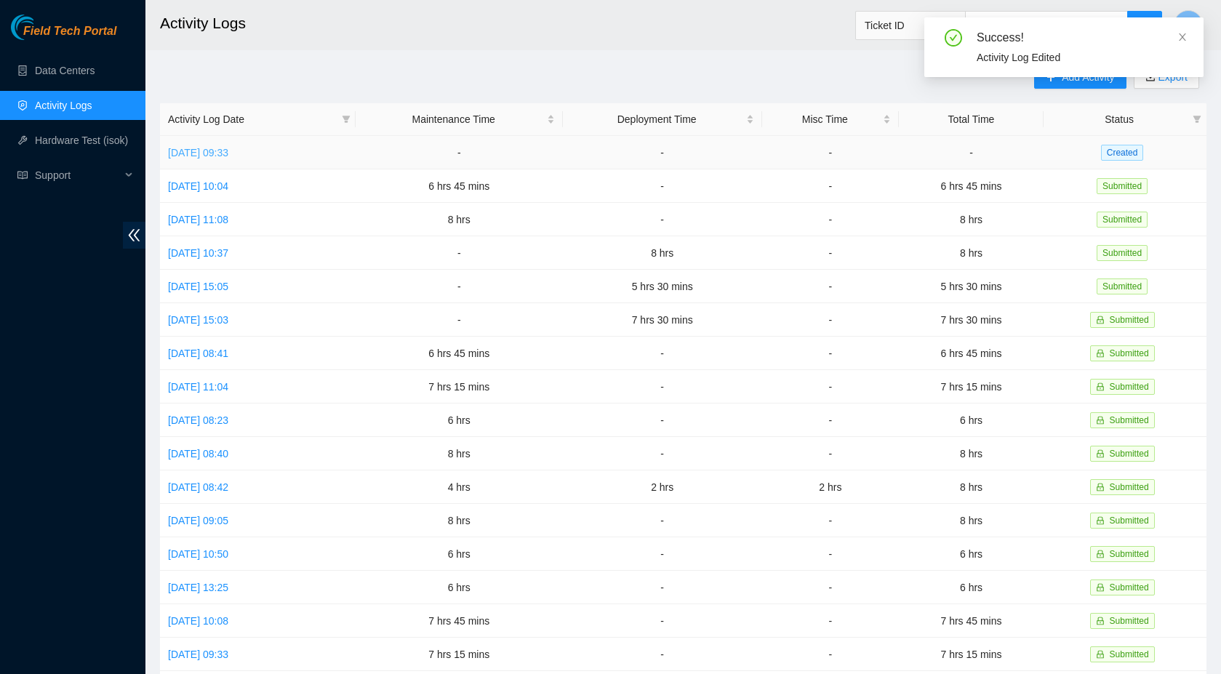
click at [228, 153] on link "[DATE] 09:33" at bounding box center [198, 153] width 60 height 12
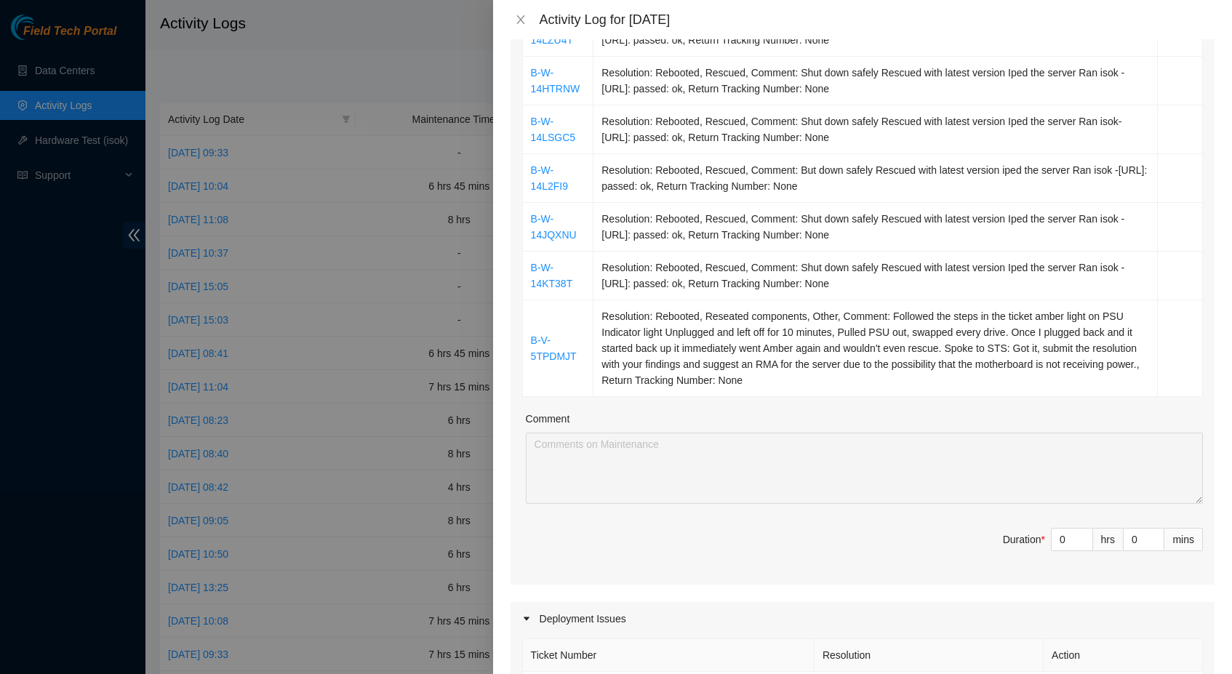
scroll to position [691, 0]
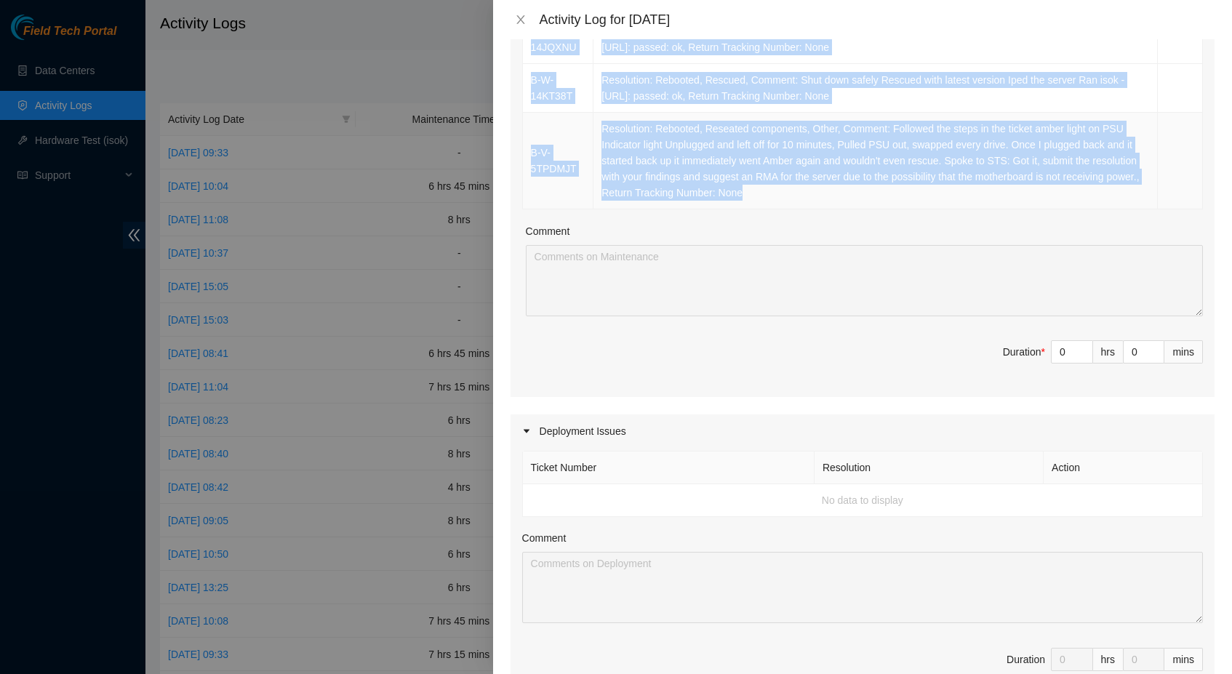
drag, startPoint x: 526, startPoint y: 132, endPoint x: 913, endPoint y: 203, distance: 392.5
copy tbody "B-W-14L2FIG Resolution: Rebooted, Rescued, Comment: Shut down safely Rescued wi…"
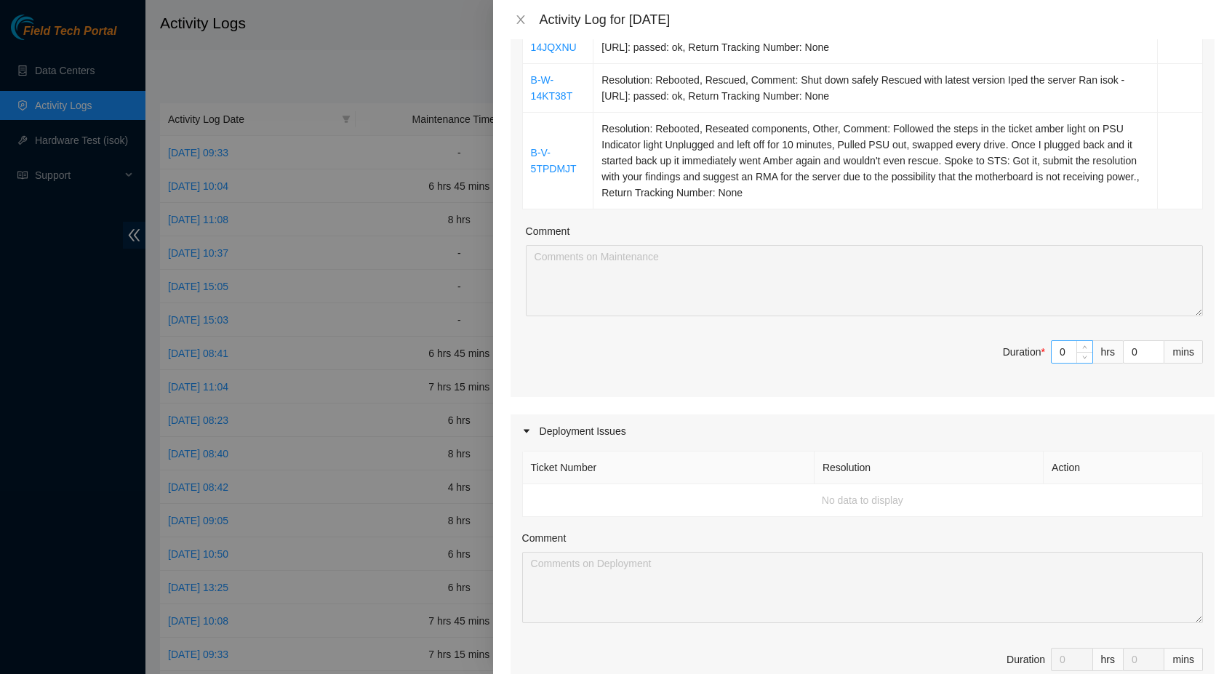
click at [1058, 356] on input "0" at bounding box center [1071, 352] width 41 height 22
type input "06"
type input "6"
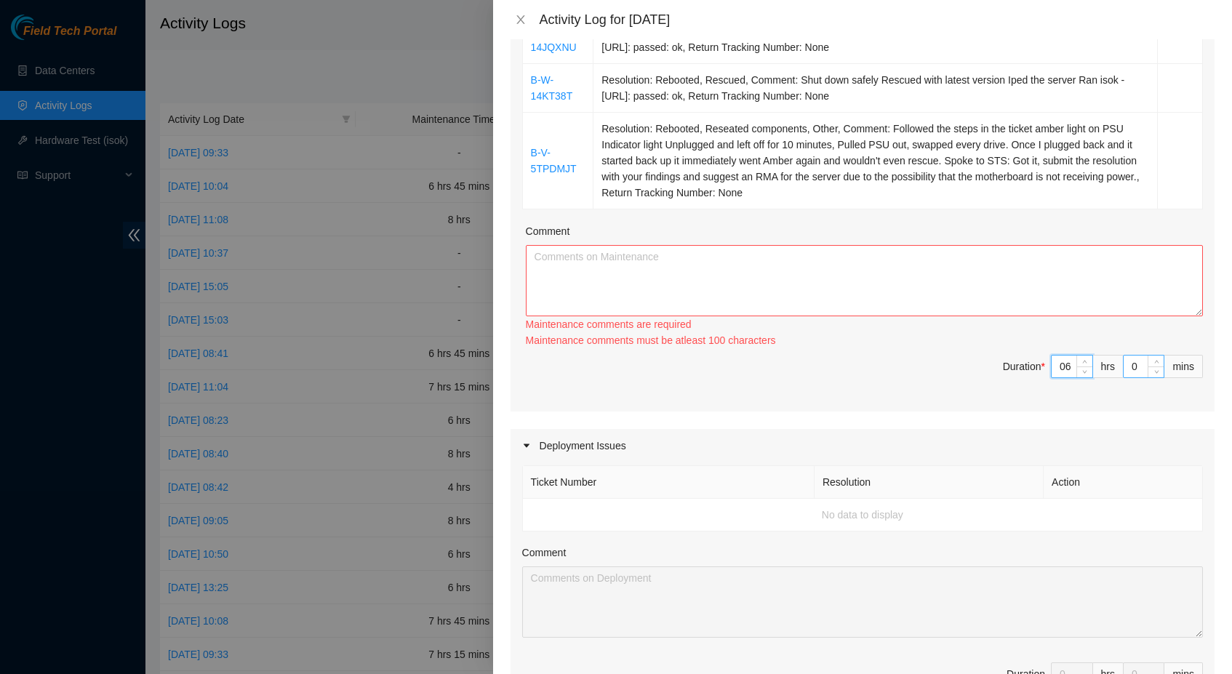
type input "6"
click at [1123, 364] on input "0" at bounding box center [1143, 367] width 40 height 22
click at [1128, 366] on input "0" at bounding box center [1143, 367] width 40 height 22
type input "4"
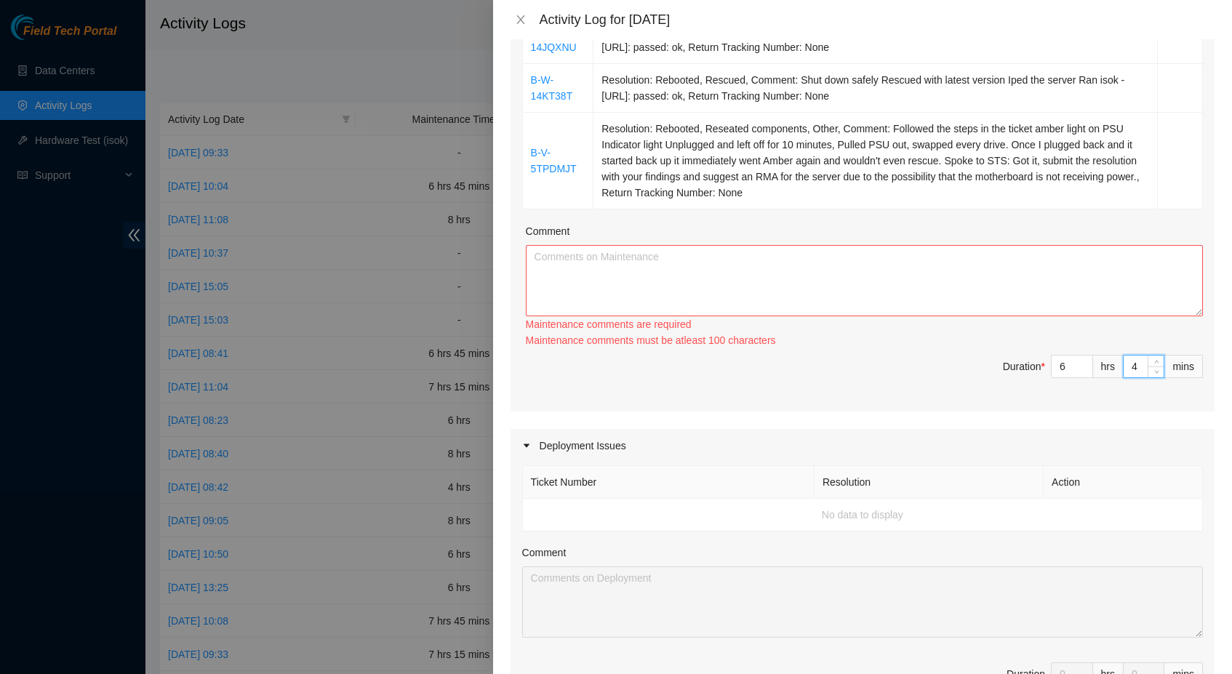
type input "45"
click at [872, 293] on textarea "Comment" at bounding box center [864, 280] width 677 height 71
paste textarea "B-W-14L2FIG Resolution: Rebooted, Rescued, Comment: Shut down safely Rescued wi…"
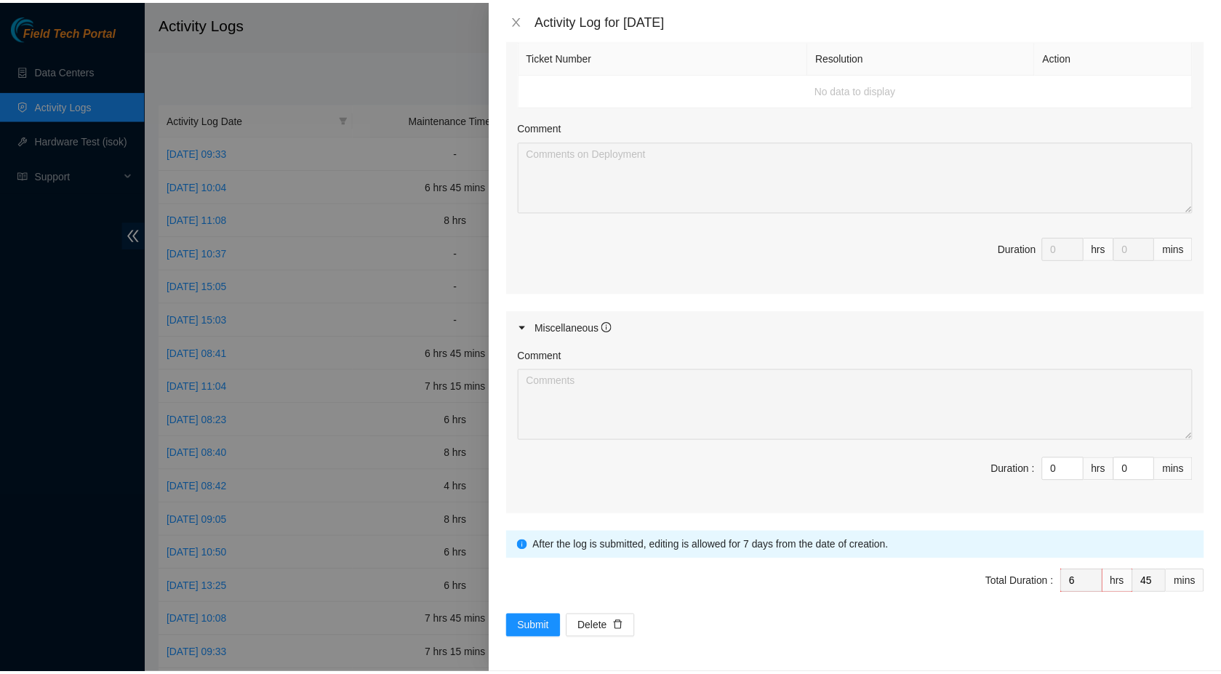
scroll to position [1102, 0]
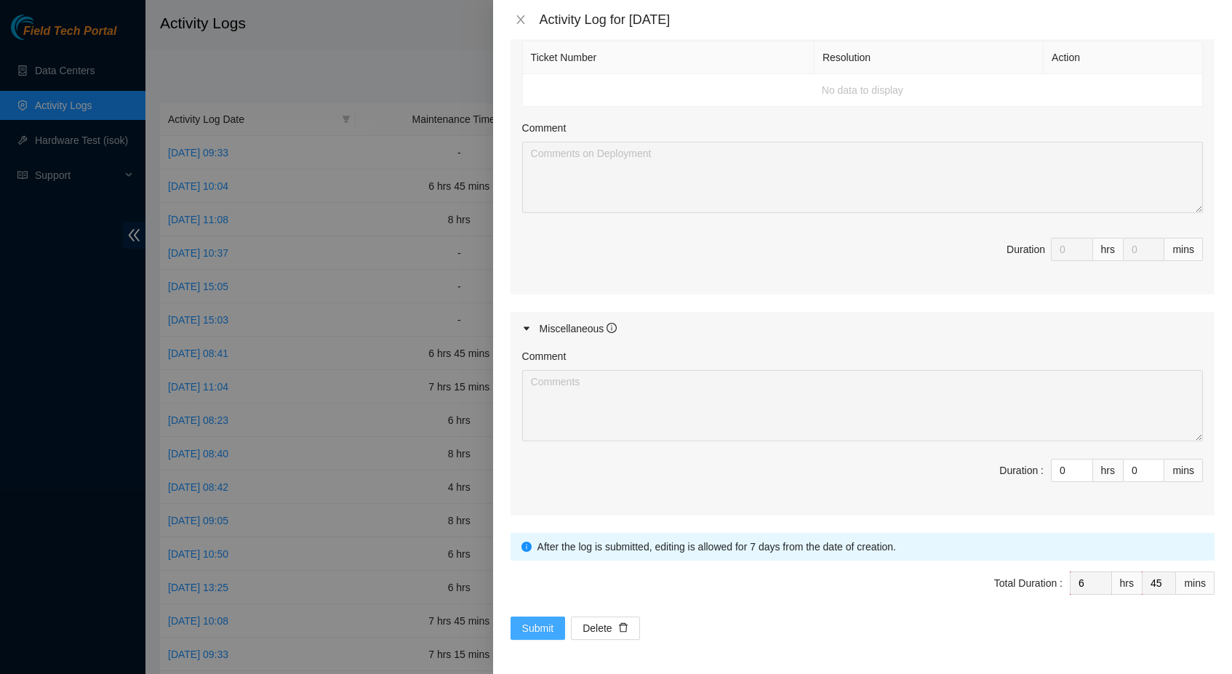
type textarea "B-W-14L2FIG Resolution: Rebooted, Rescued, Comment: Shut down safely Rescued wi…"
click at [534, 626] on span "Submit" at bounding box center [538, 628] width 32 height 16
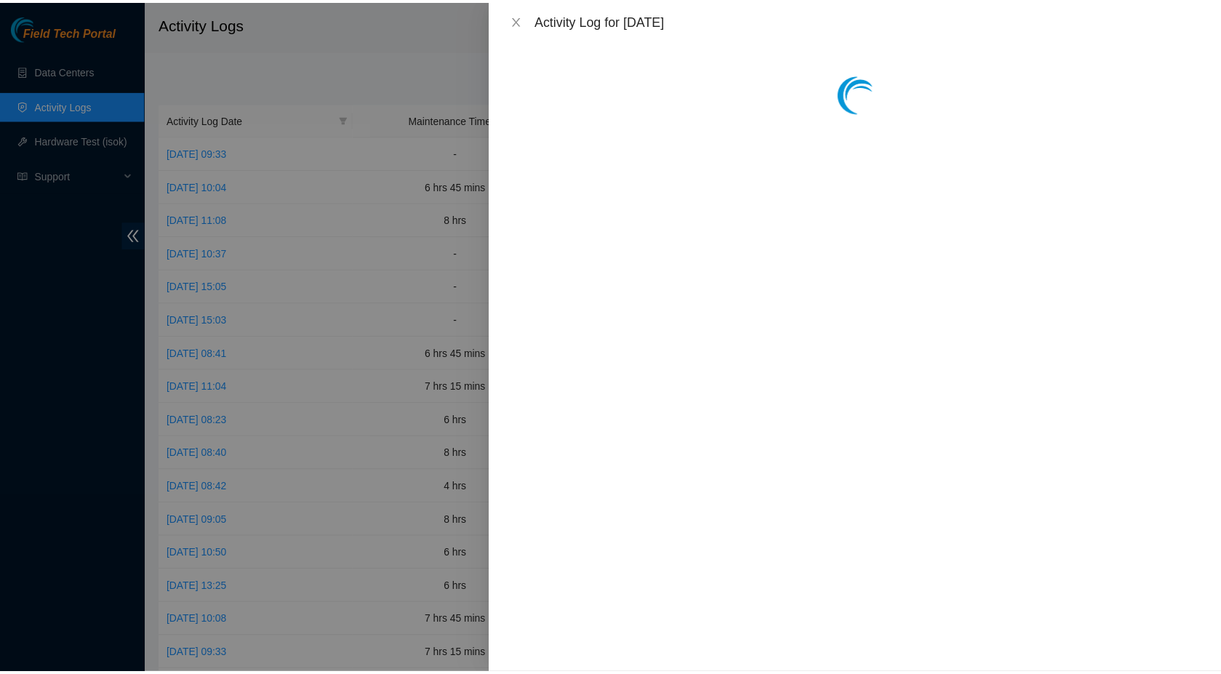
scroll to position [0, 0]
